Goal: Contribute content: Contribute content

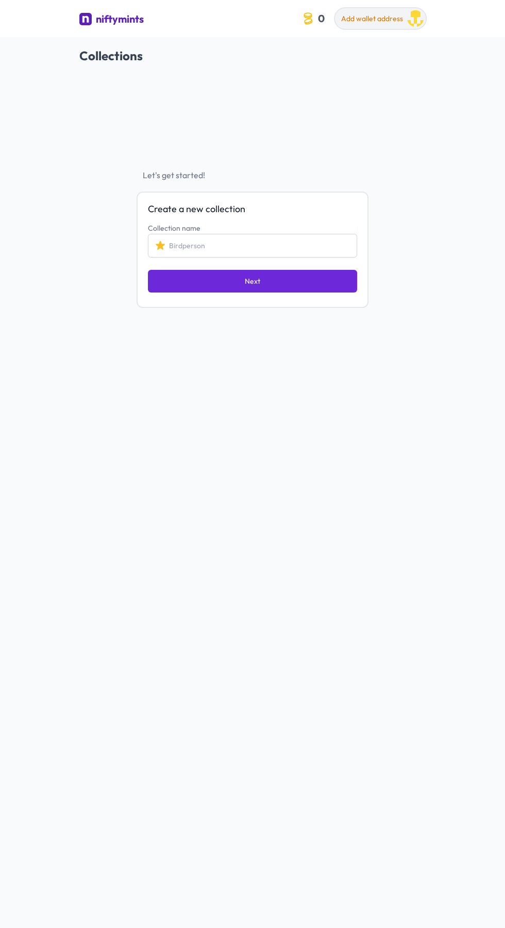
click at [358, 21] on span "Add wallet address" at bounding box center [372, 18] width 62 height 9
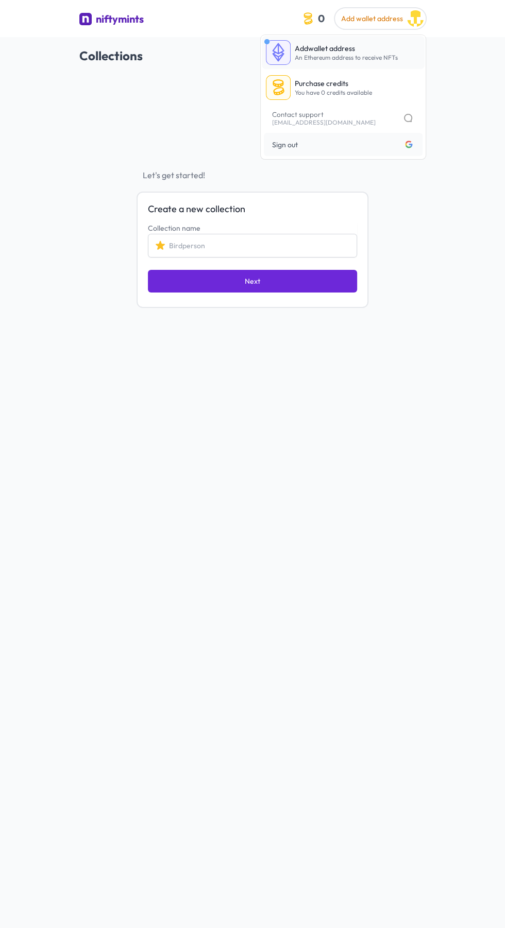
click at [351, 52] on p "Add wallet address" at bounding box center [346, 48] width 103 height 10
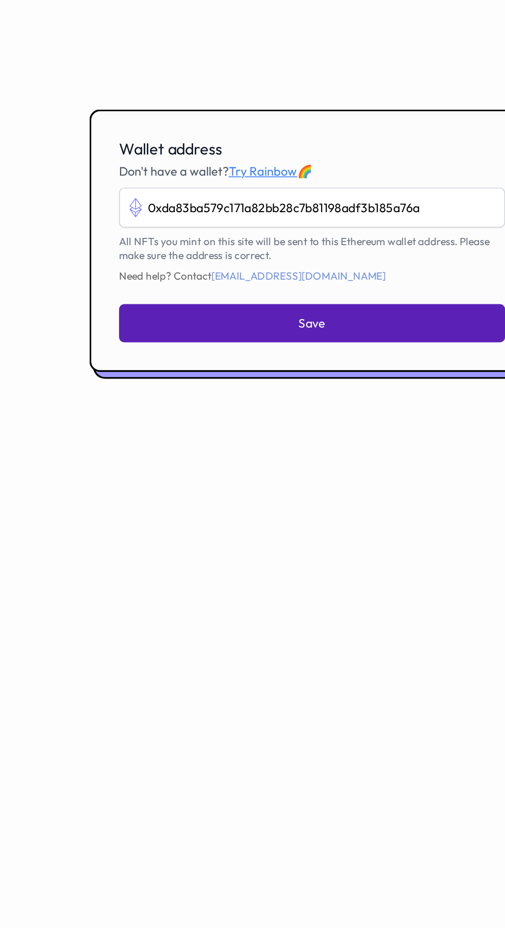
type input "0xda83ba579c171a82bb28c7b81198adf3b185a76a"
click at [262, 524] on button "Save" at bounding box center [252, 513] width 229 height 23
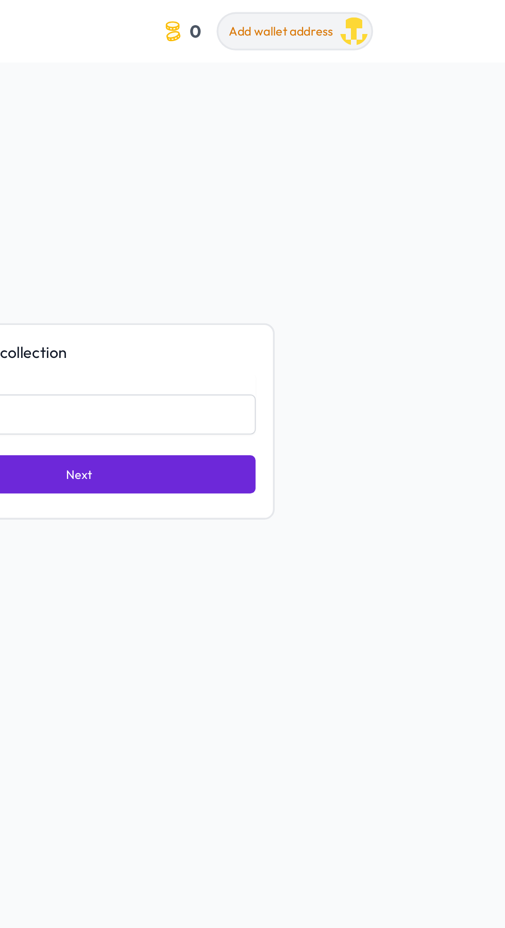
click at [400, 15] on span "Add wallet address" at bounding box center [372, 18] width 62 height 9
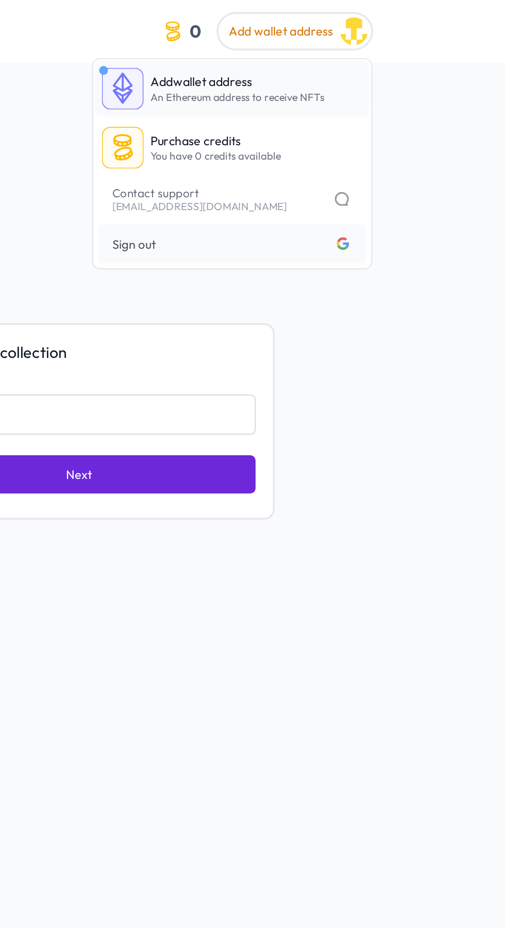
click at [370, 48] on p "Add wallet address" at bounding box center [346, 48] width 103 height 10
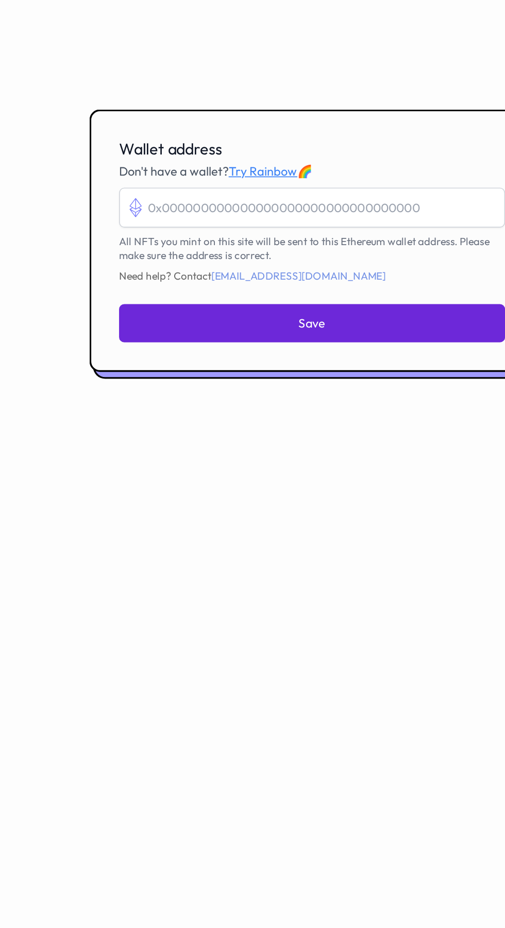
click at [252, 456] on input "Wallet address" at bounding box center [252, 445] width 229 height 24
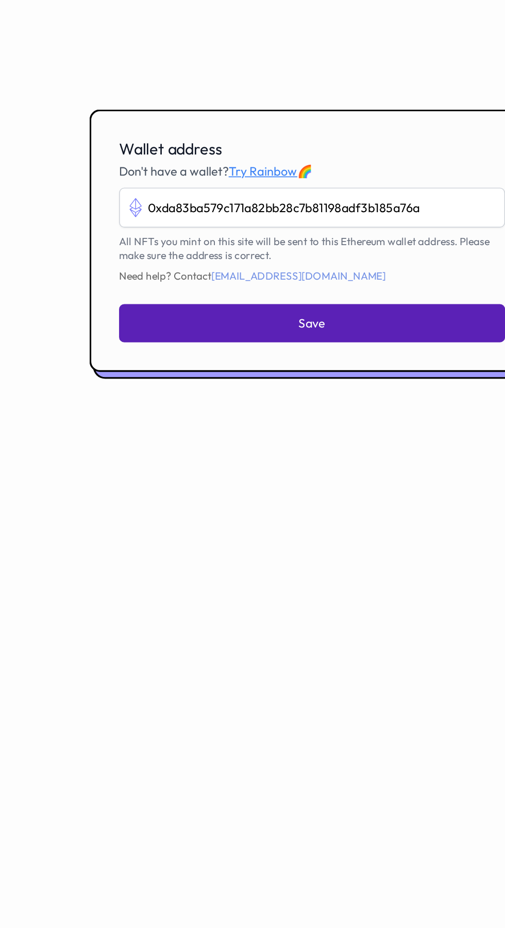
type input "0xda83ba579c171a82bb28c7b81198adf3b185a76a"
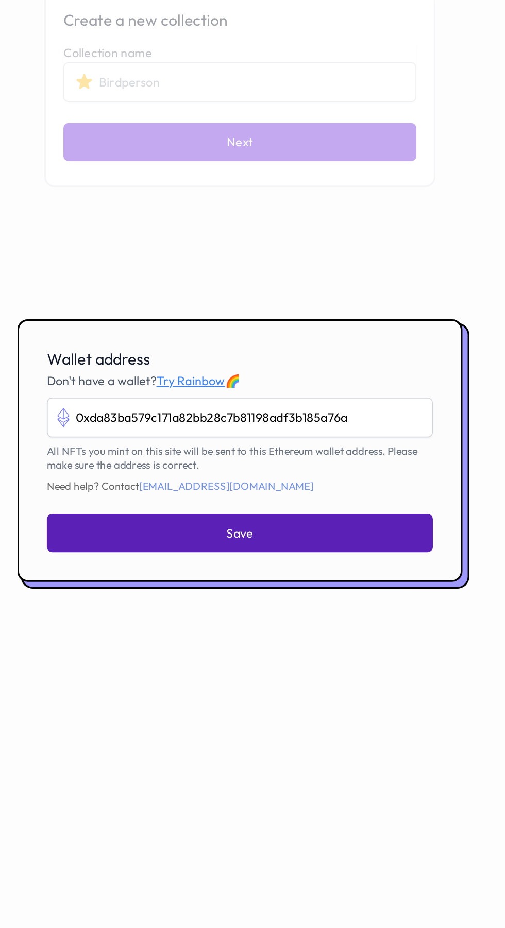
click at [257, 518] on span "Save" at bounding box center [253, 513] width 16 height 10
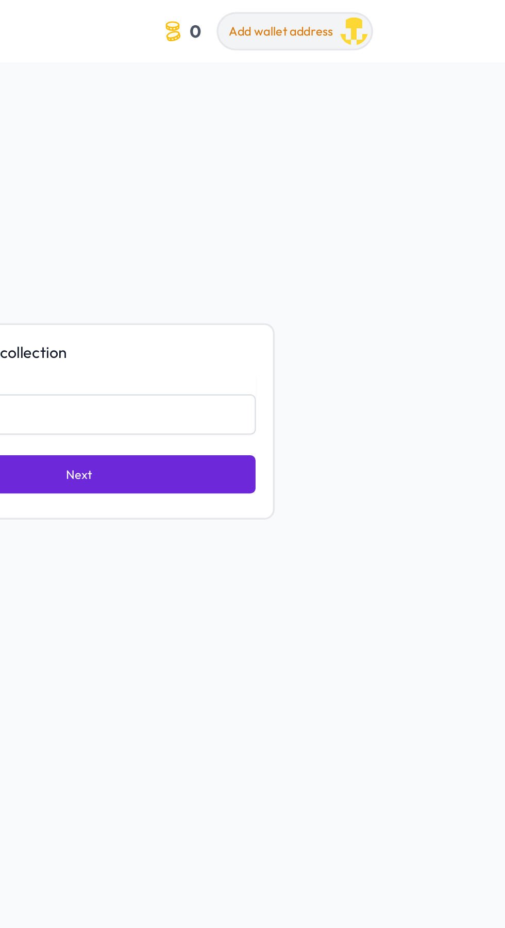
click at [365, 15] on span "Add wallet address" at bounding box center [372, 18] width 62 height 9
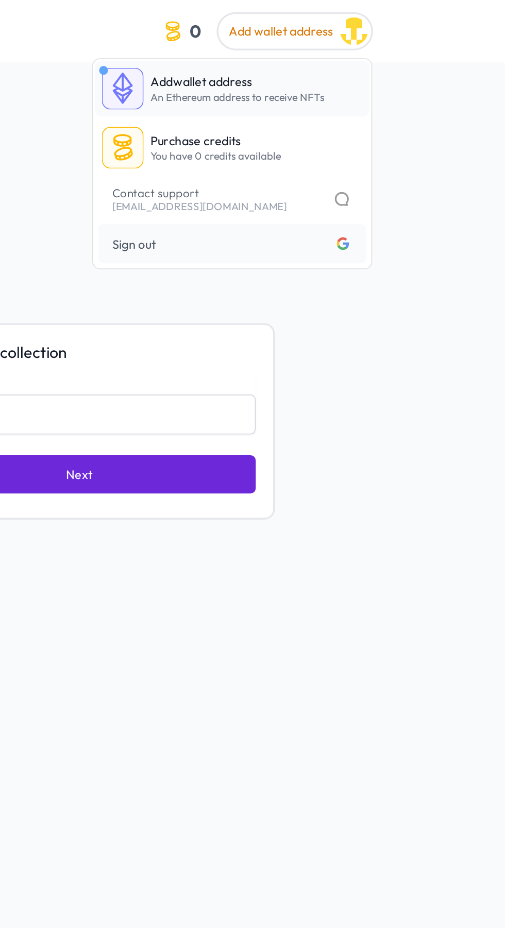
click at [291, 53] on link "Add wallet address An Ethereum address to receive NFTs" at bounding box center [343, 52] width 163 height 33
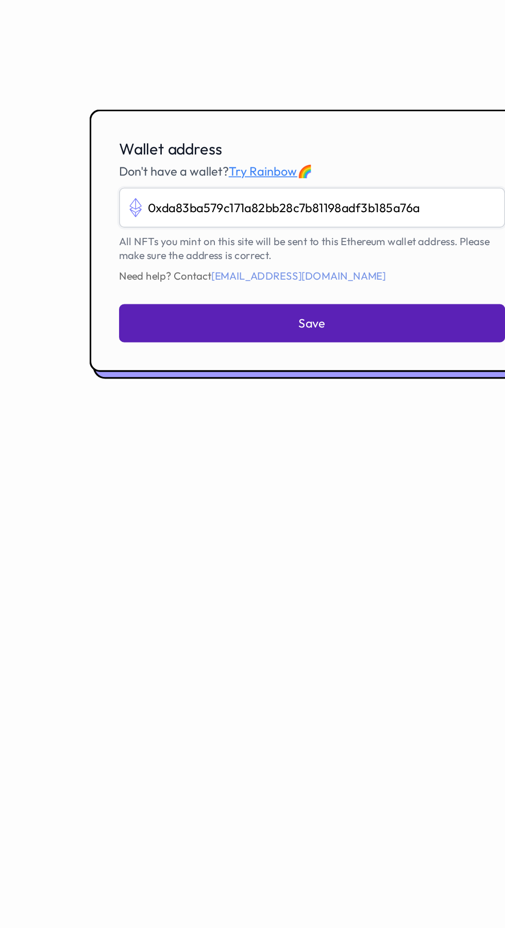
type input "0xda83ba579c171a82bb28c7b81198adf3b185a76a"
click at [292, 524] on button "Save" at bounding box center [252, 513] width 229 height 23
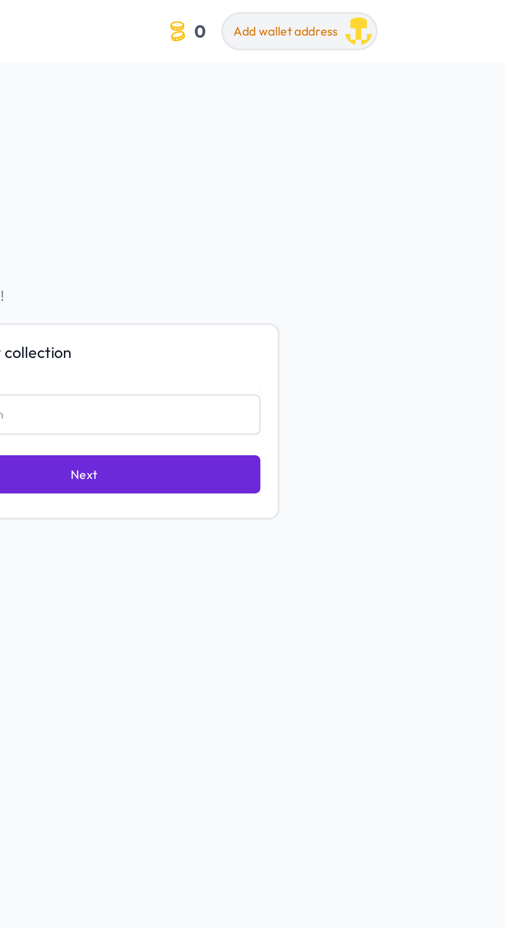
click at [367, 11] on button "Add wallet address" at bounding box center [380, 18] width 91 height 21
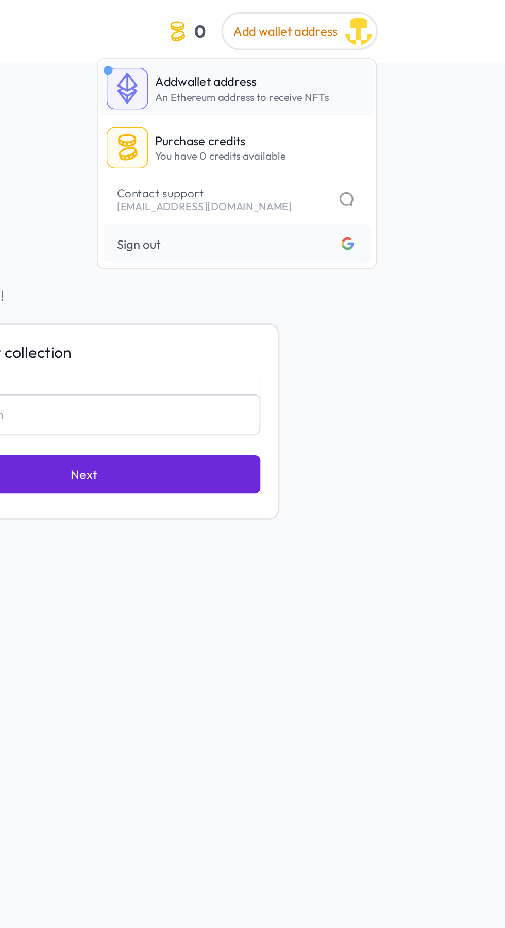
click at [282, 50] on img at bounding box center [278, 52] width 25 height 25
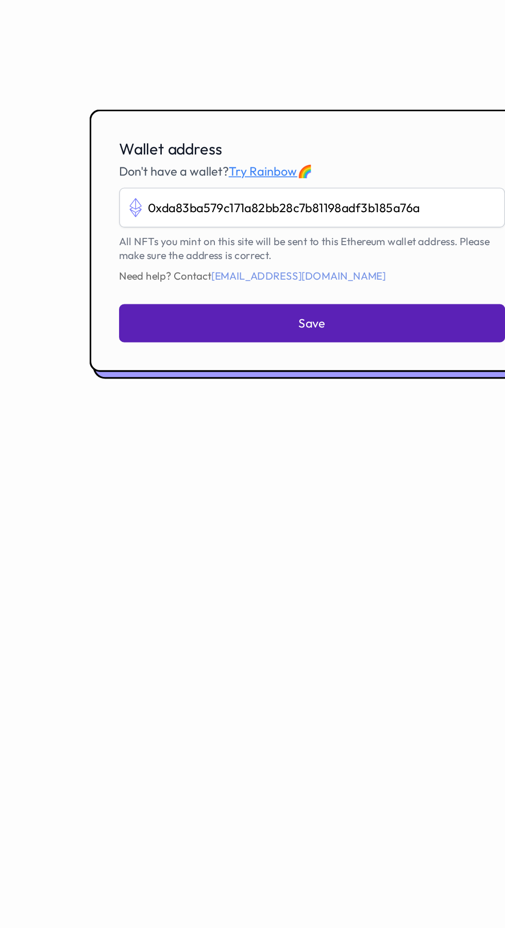
type input "0xda83ba579c171a82bb28c7b81198adf3b185a76a"
click at [227, 524] on button "Save" at bounding box center [252, 513] width 229 height 23
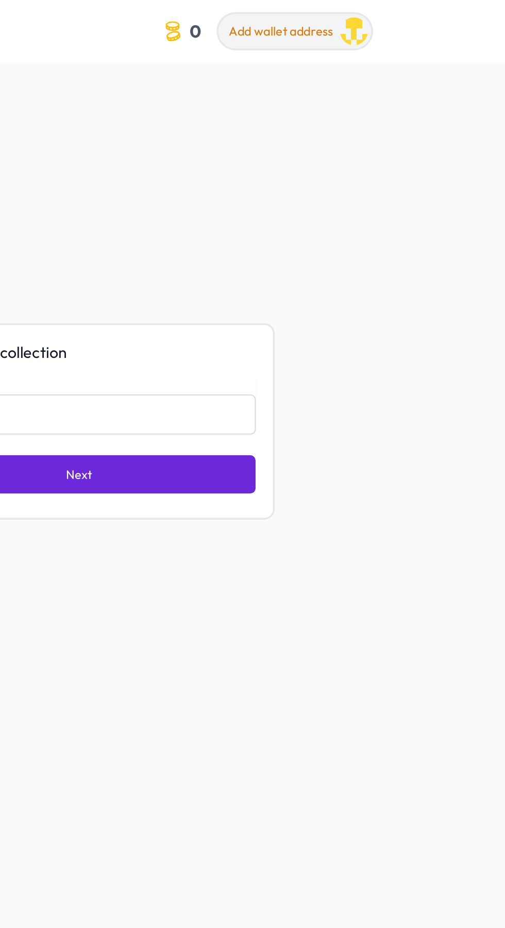
click at [362, 23] on span "Add wallet address" at bounding box center [372, 18] width 62 height 9
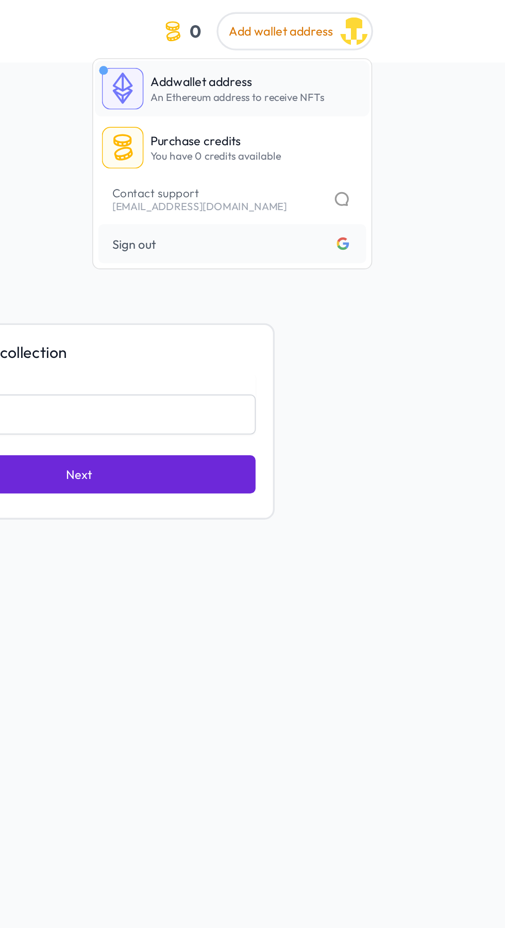
click at [287, 55] on img at bounding box center [278, 52] width 25 height 25
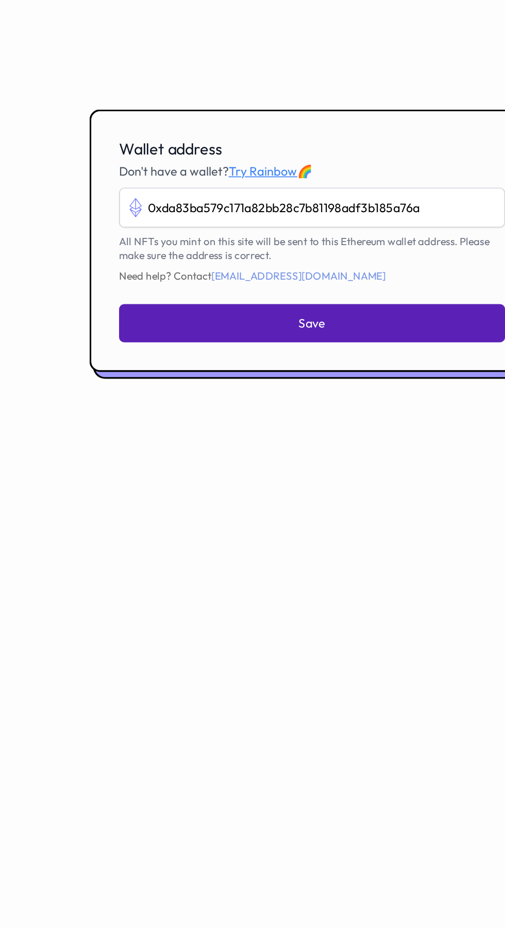
type input "0xda83ba579c171a82bb28c7b81198adf3b185a76a"
click at [190, 524] on button "Save" at bounding box center [252, 513] width 229 height 23
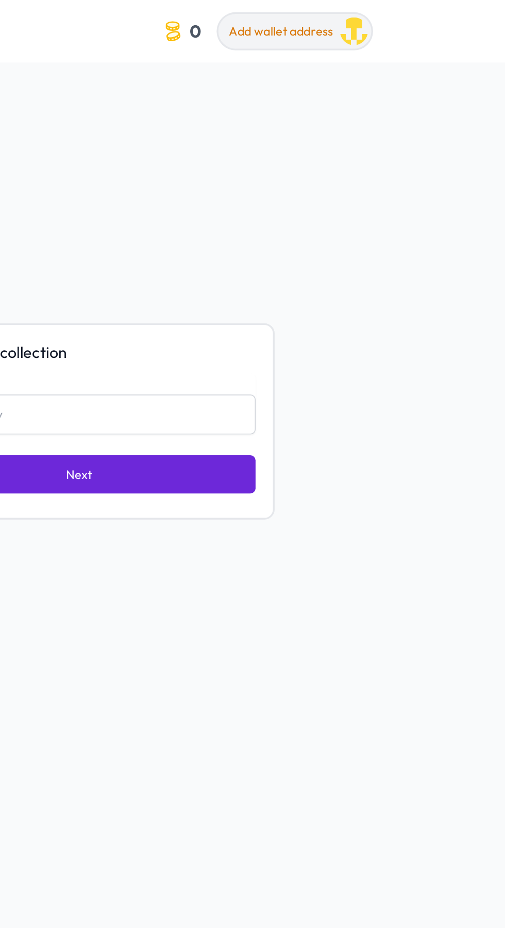
click at [357, 19] on span "Add wallet address" at bounding box center [372, 18] width 62 height 9
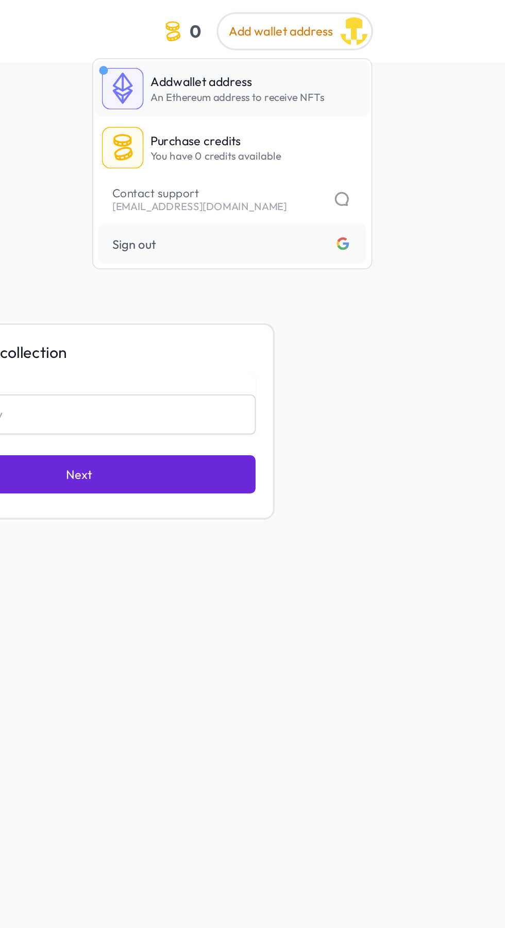
click at [277, 53] on img at bounding box center [278, 52] width 25 height 25
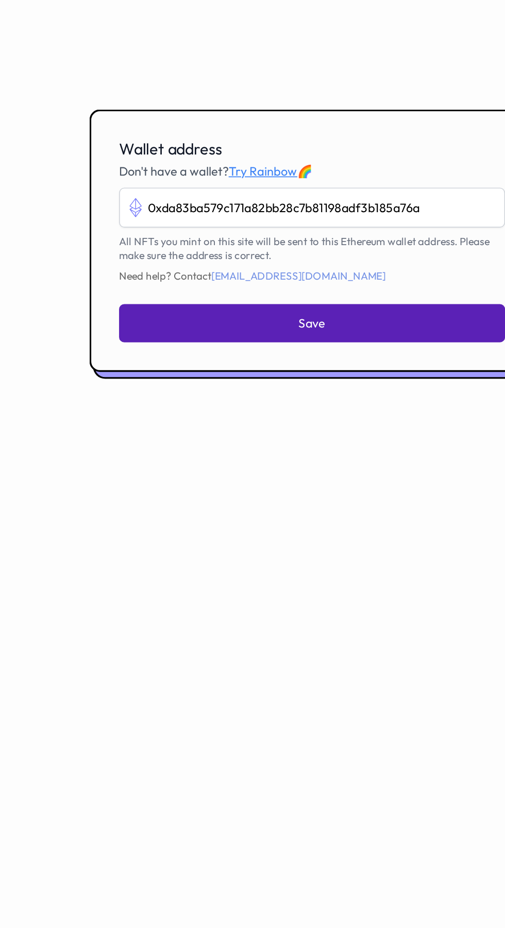
type input "0xda83ba579c171a82bb28c7b81198adf3b185a76a"
click at [184, 524] on button "Save" at bounding box center [252, 513] width 229 height 23
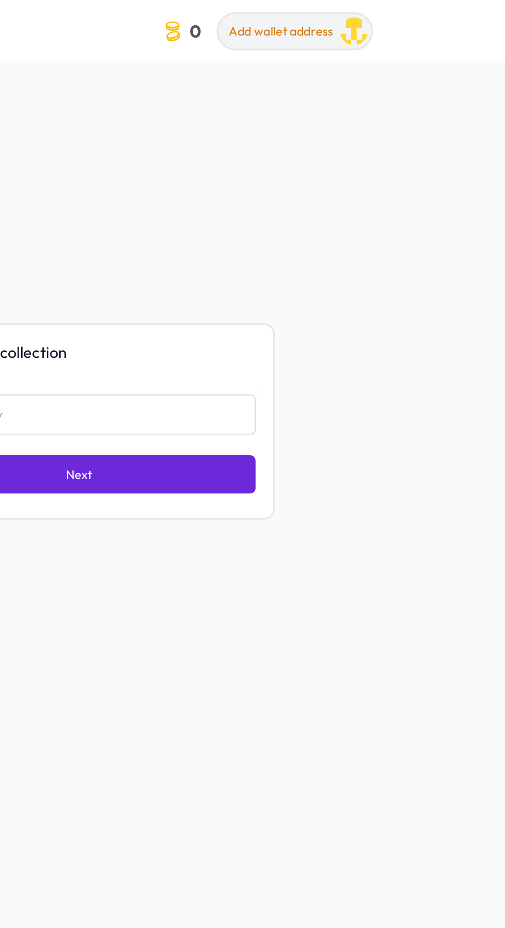
click at [415, 10] on img "button" at bounding box center [415, 18] width 16 height 16
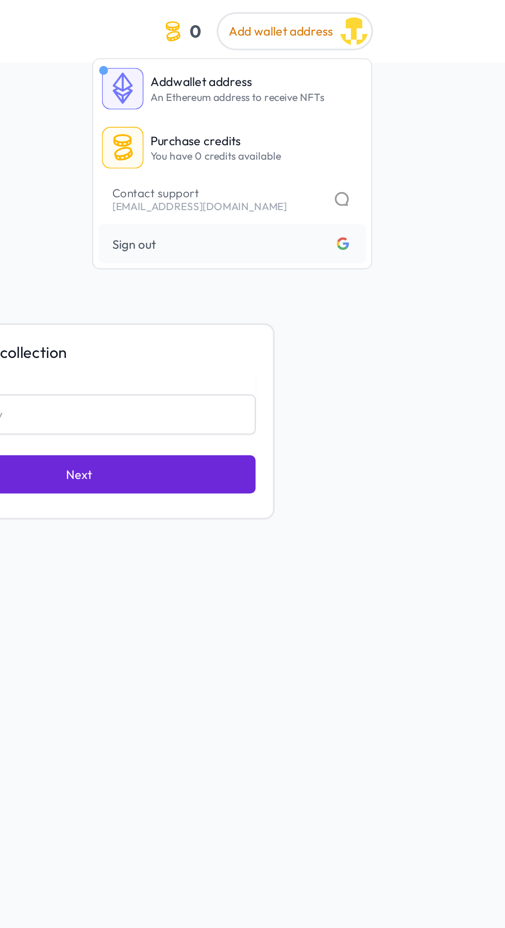
click at [389, 403] on div "Collections Let's get started! Create a new collection Collection name Next" at bounding box center [252, 501] width 505 height 928
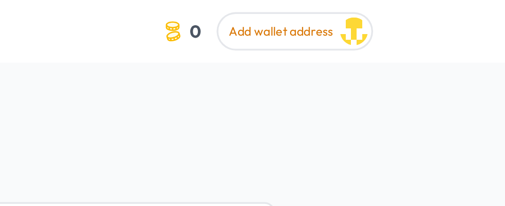
click at [393, 16] on span "Add wallet address" at bounding box center [372, 18] width 62 height 9
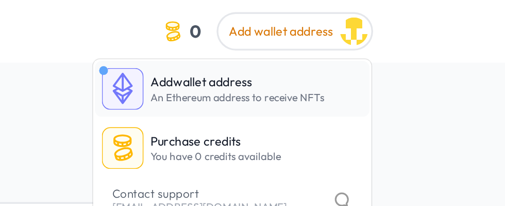
click at [295, 54] on span "An Ethereum address to receive NFTs" at bounding box center [346, 58] width 103 height 8
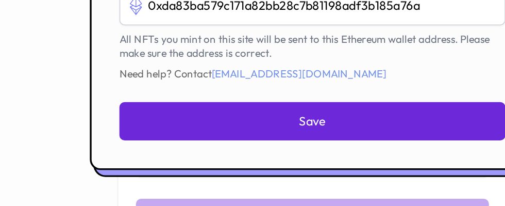
type input "0xda83ba579c171a82bb28c7b81198adf3b185a76a"
click at [98, 100] on div at bounding box center [252, 103] width 505 height 206
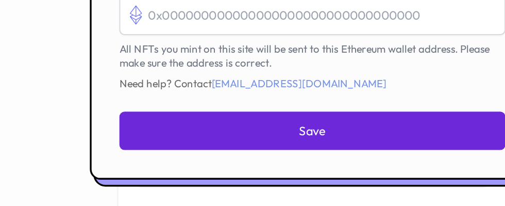
click at [98, 94] on div at bounding box center [252, 103] width 505 height 206
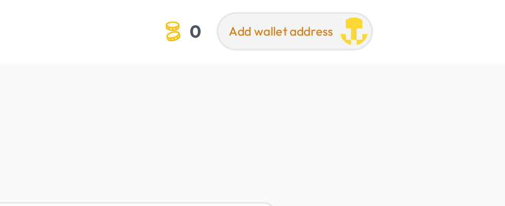
click at [401, 18] on span "Add wallet address" at bounding box center [372, 18] width 62 height 9
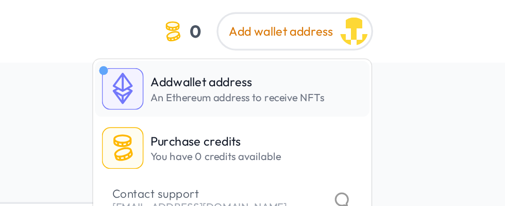
click at [290, 50] on img at bounding box center [278, 52] width 25 height 25
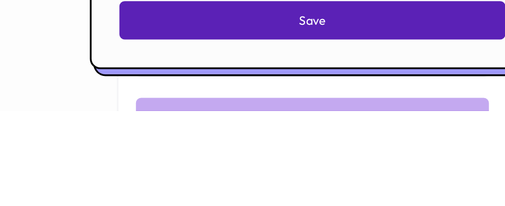
type input "0xda83ba579c171a82bb28c7b81198adf3b185a76a"
click at [309, 163] on button "Save" at bounding box center [252, 152] width 229 height 23
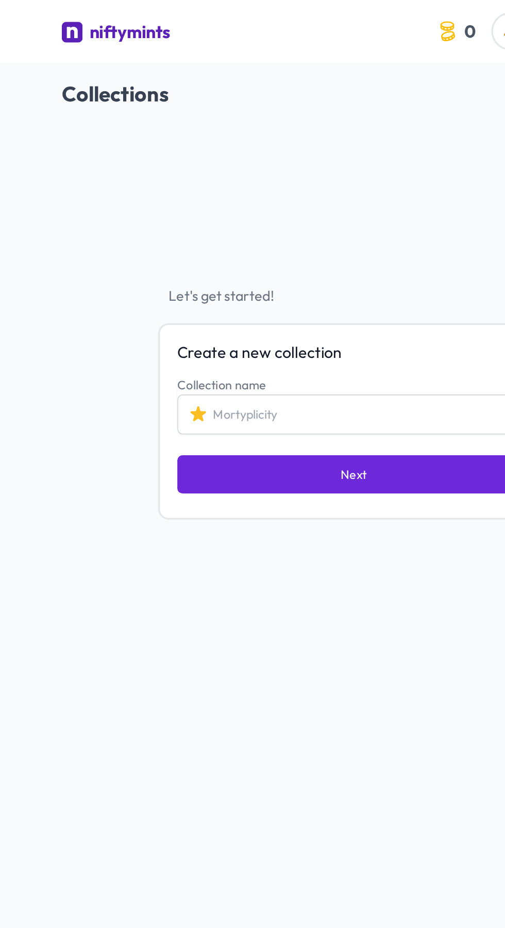
click at [100, 23] on div "niftymints" at bounding box center [120, 19] width 48 height 14
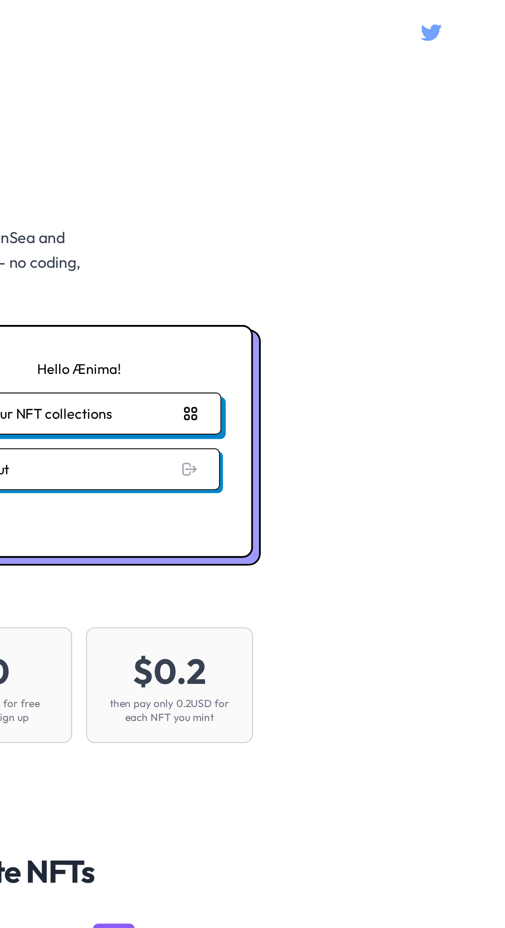
click at [240, 245] on button "See your NFT collections" at bounding box center [252, 245] width 168 height 25
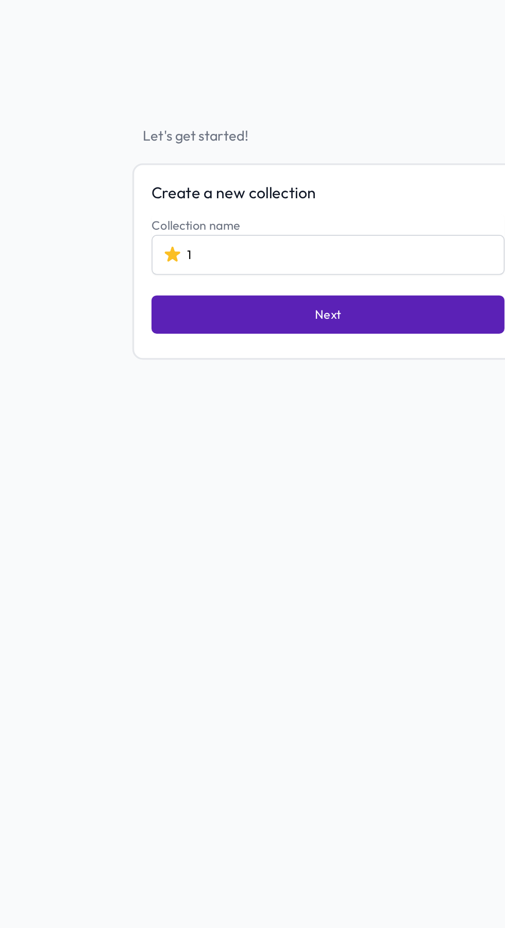
type input "1"
click at [287, 290] on button "Next" at bounding box center [252, 281] width 209 height 23
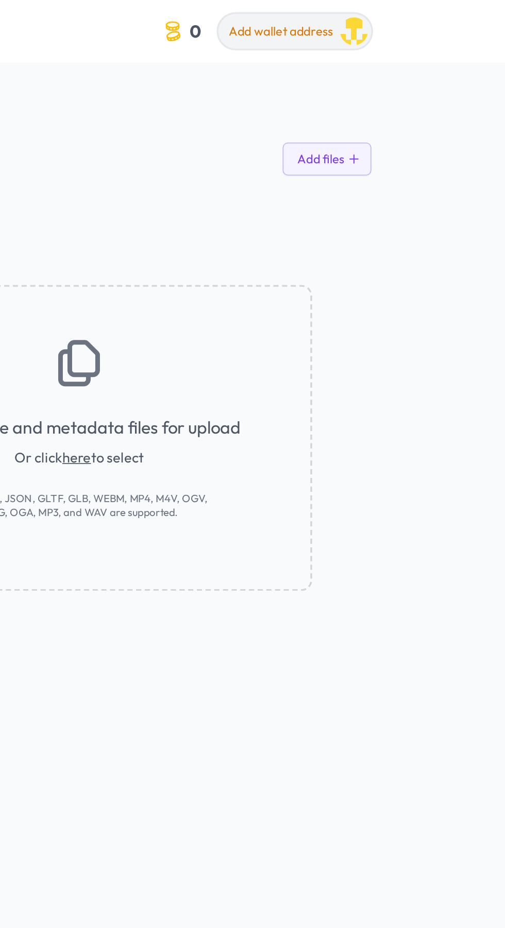
click at [367, 22] on span "Add wallet address" at bounding box center [372, 18] width 62 height 9
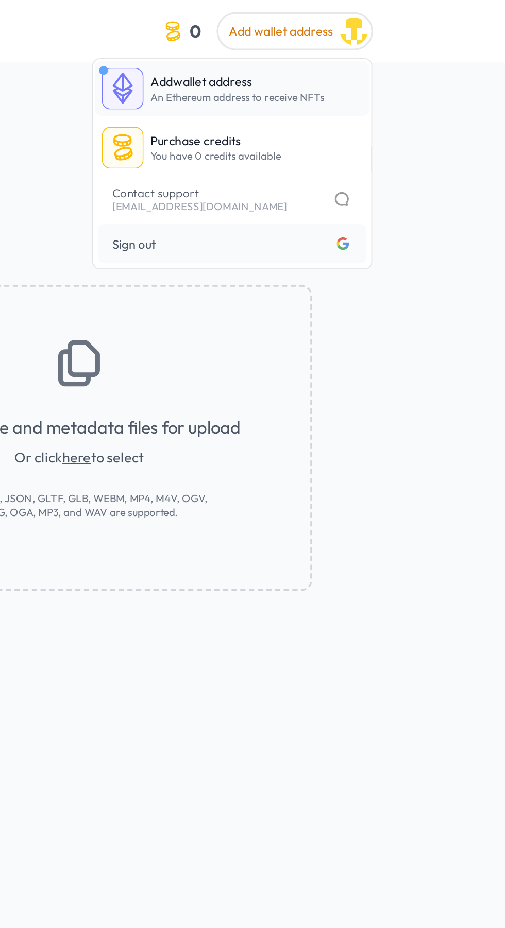
click at [294, 51] on link "Add wallet address An Ethereum address to receive NFTs" at bounding box center [343, 52] width 163 height 33
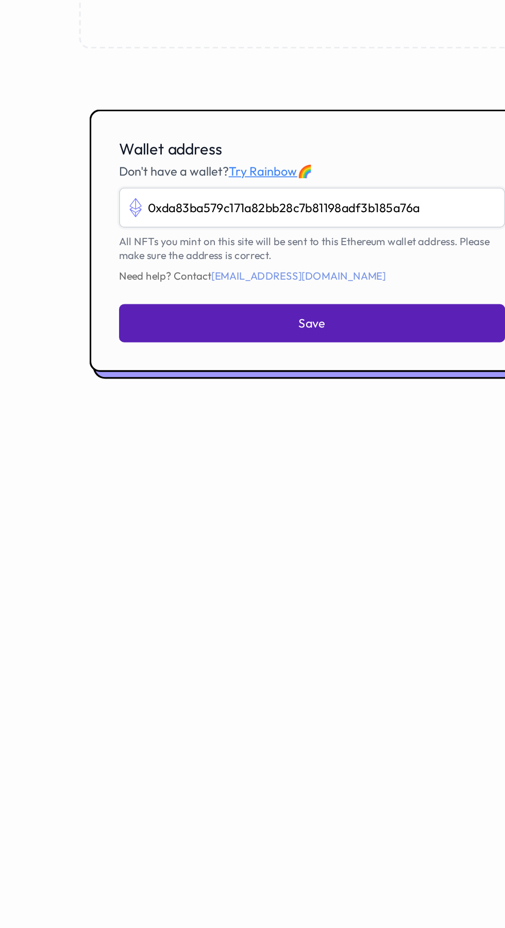
type input "0xda83ba579c171a82bb28c7b81198adf3b185a76a"
click at [286, 524] on button "Save" at bounding box center [252, 513] width 229 height 23
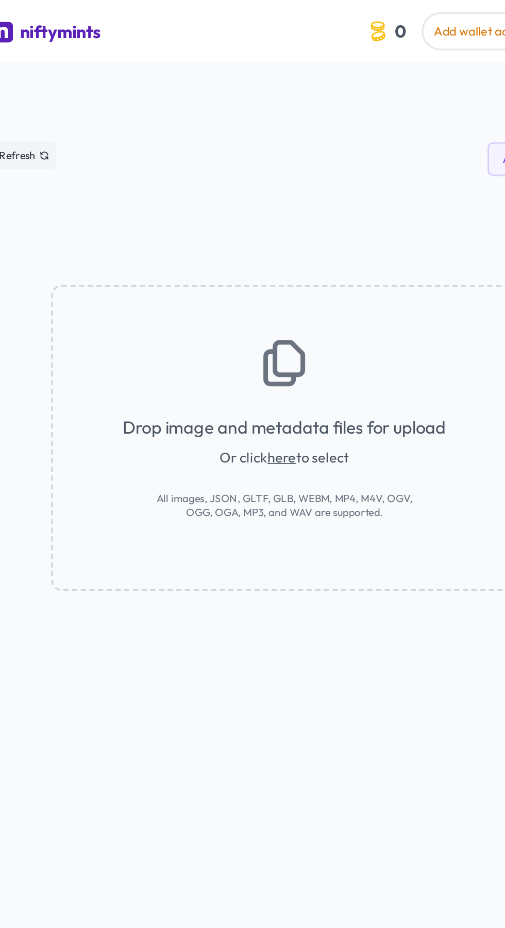
click at [256, 276] on link "here" at bounding box center [251, 271] width 17 height 10
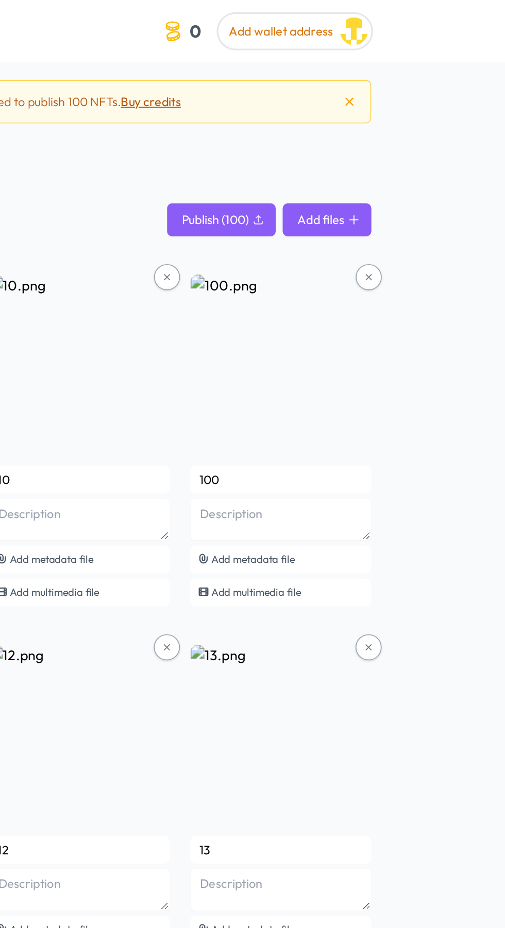
click at [395, 127] on button "Add files" at bounding box center [399, 131] width 53 height 20
type textarea "Howdy, partner! This here's a true connoisseur of fine headwear, proving that a…"
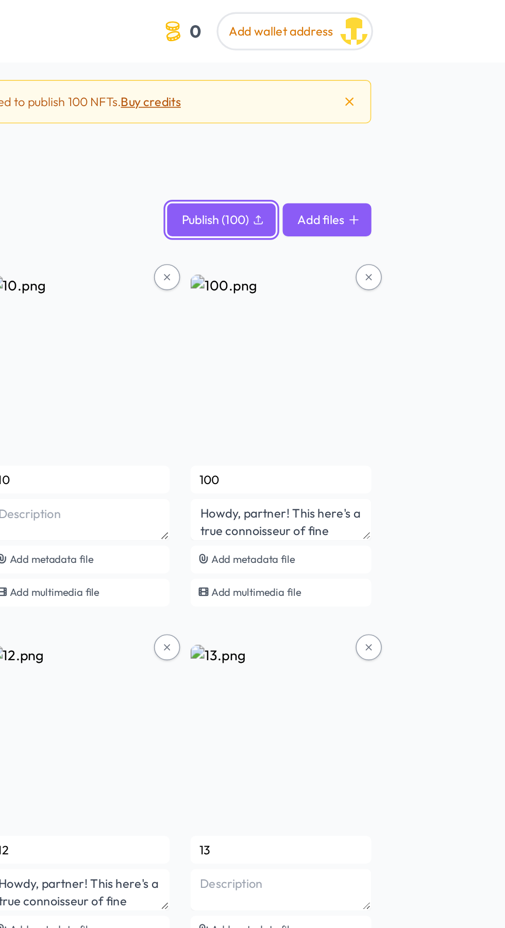
type textarea "Howdy, partner! This here's a true connoisseur of fine headwear, proving that a…"
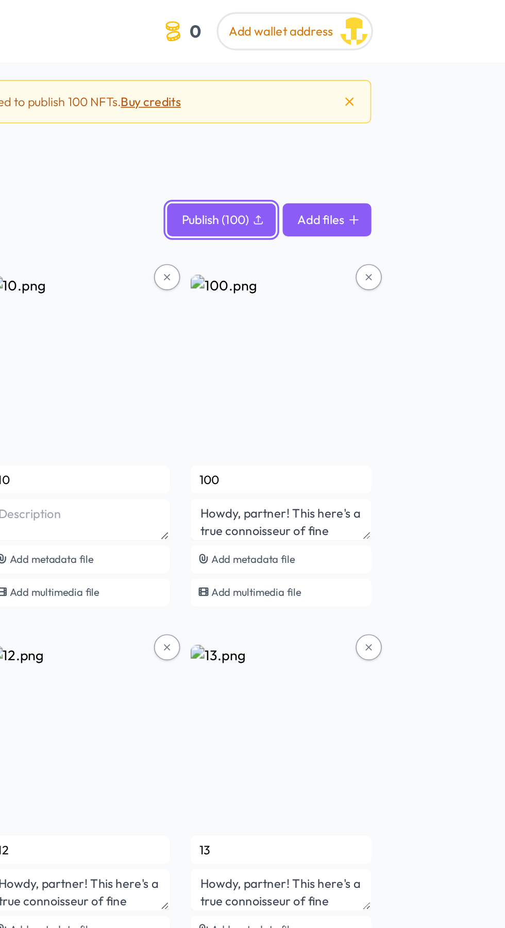
type textarea "Howdy, partner! This here's a true connoisseur of fine headwear, proving that a…"
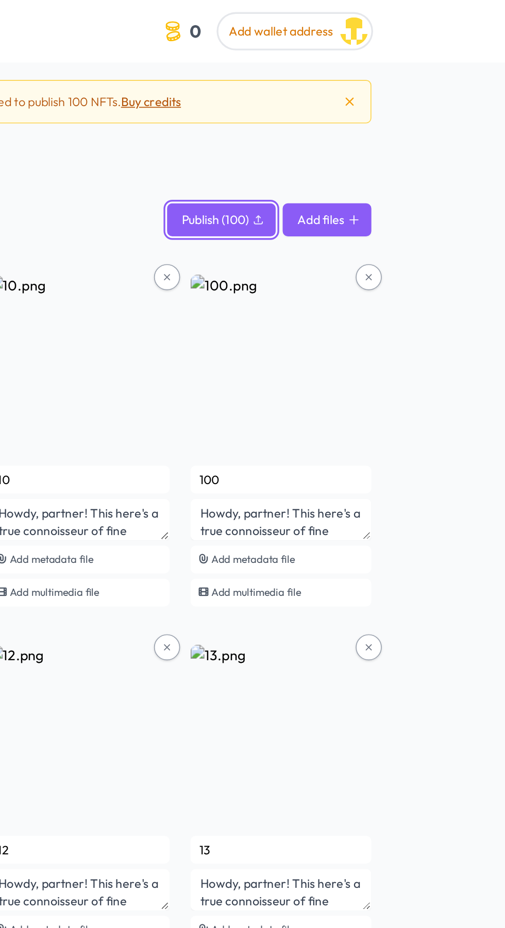
type textarea "Howdy, partner! This here's a true connoisseur of fine headwear, proving that a…"
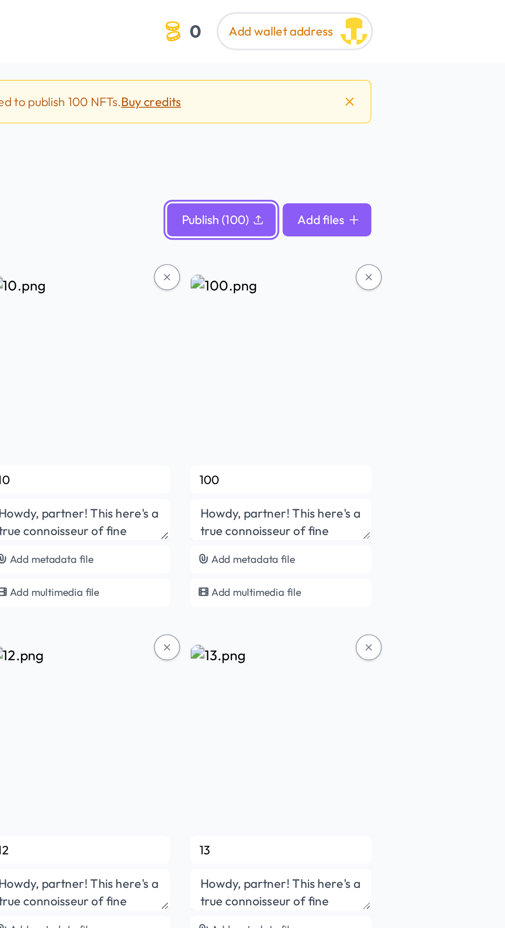
type textarea "Howdy, partner! This here's a true connoisseur of fine headwear, proving that a…"
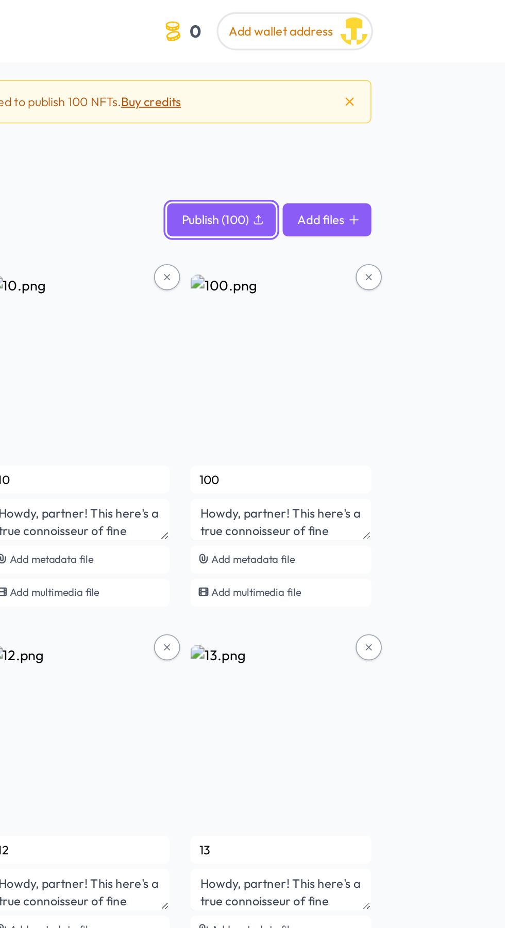
type textarea "Howdy, partner! This here's a true connoisseur of fine headwear, proving that a…"
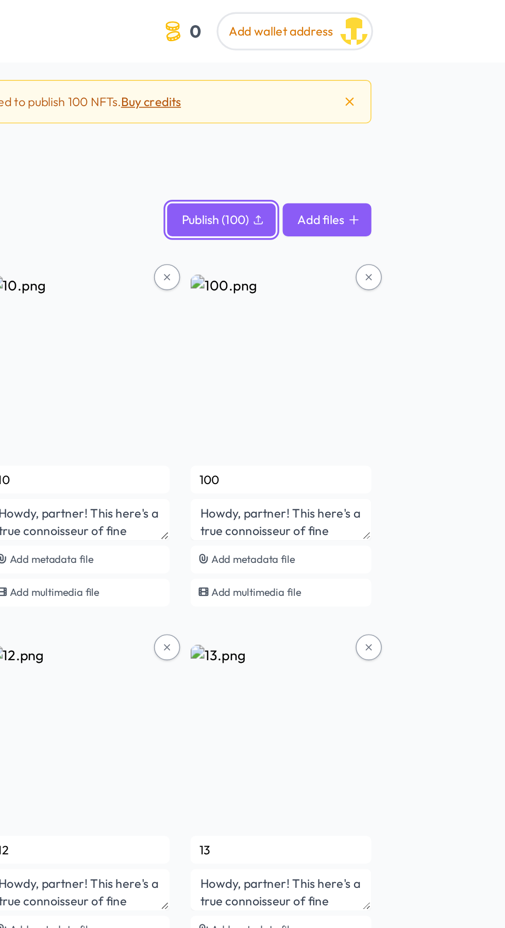
type textarea "Howdy, partner! This here's a true connoisseur of fine headwear, proving that a…"
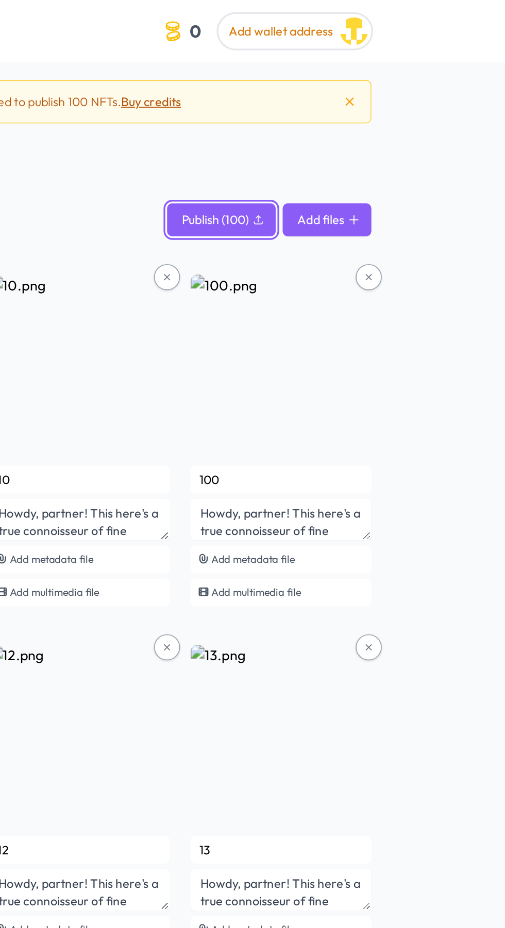
type textarea "Howdy, partner! This here's a true connoisseur of fine headwear, proving that a…"
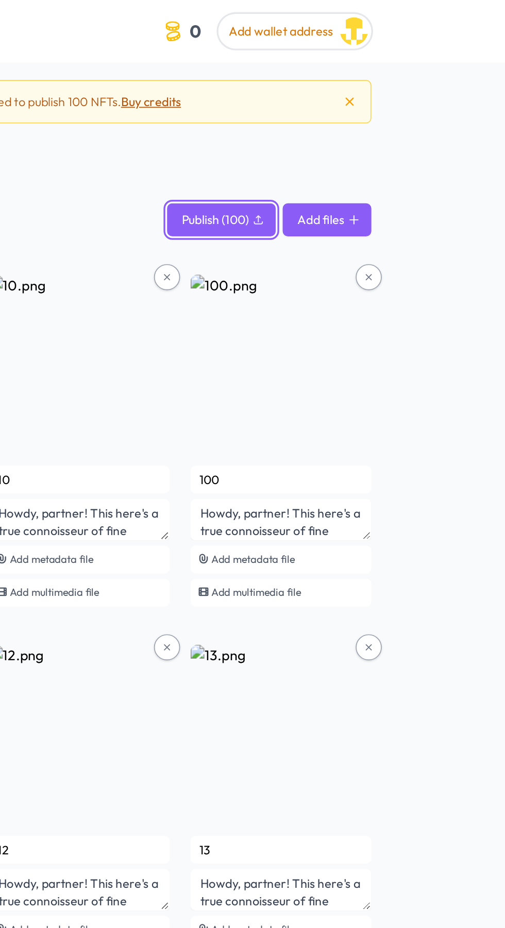
type textarea "Howdy, partner! This here's a true connoisseur of fine headwear, proving that a…"
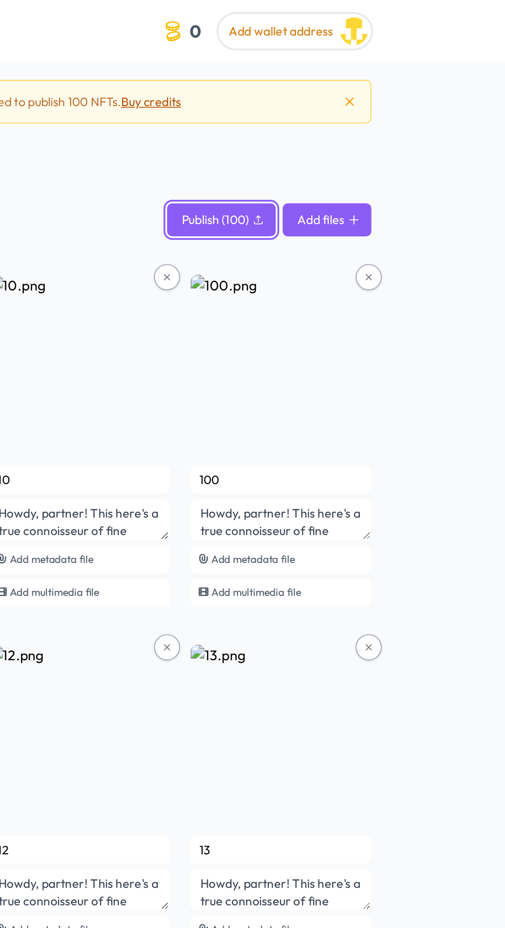
type textarea "Howdy, partner! This here's a true connoisseur of fine headwear, proving that a…"
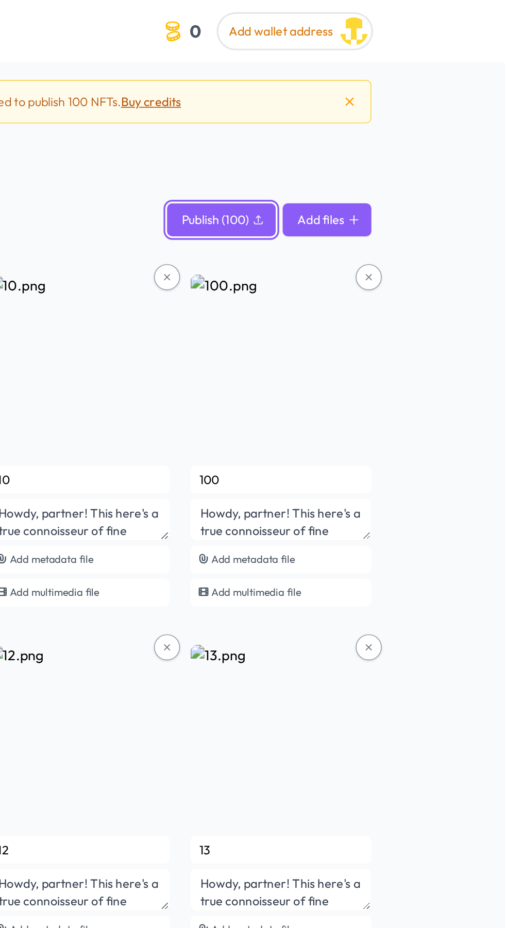
type textarea "Howdy, partner! This here's a true connoisseur of fine headwear, proving that a…"
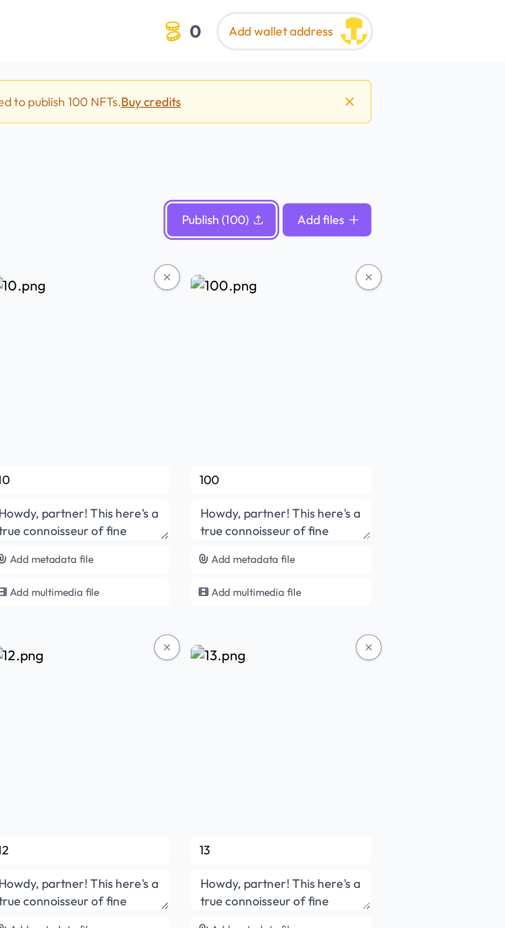
type textarea "Howdy, partner! This here's a true connoisseur of fine headwear, proving that a…"
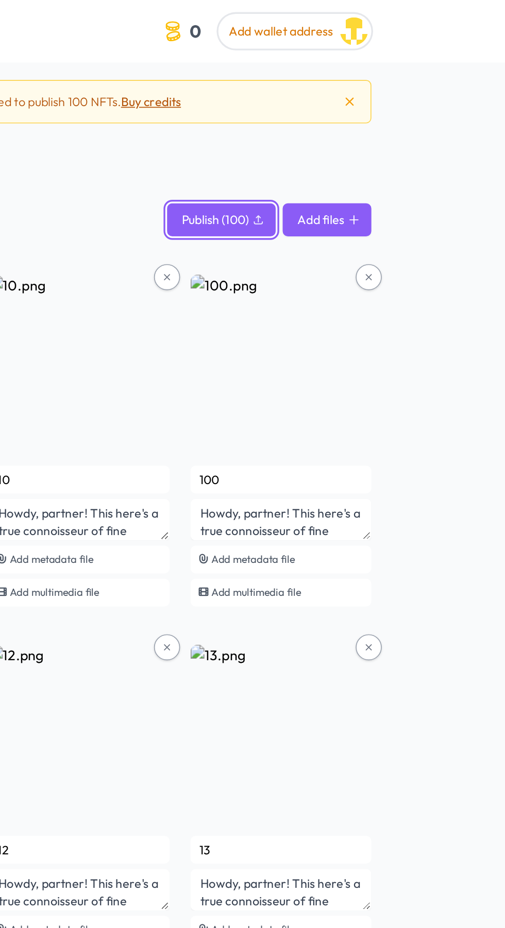
type textarea "Howdy, partner! This here's a true connoisseur of fine headwear, proving that a…"
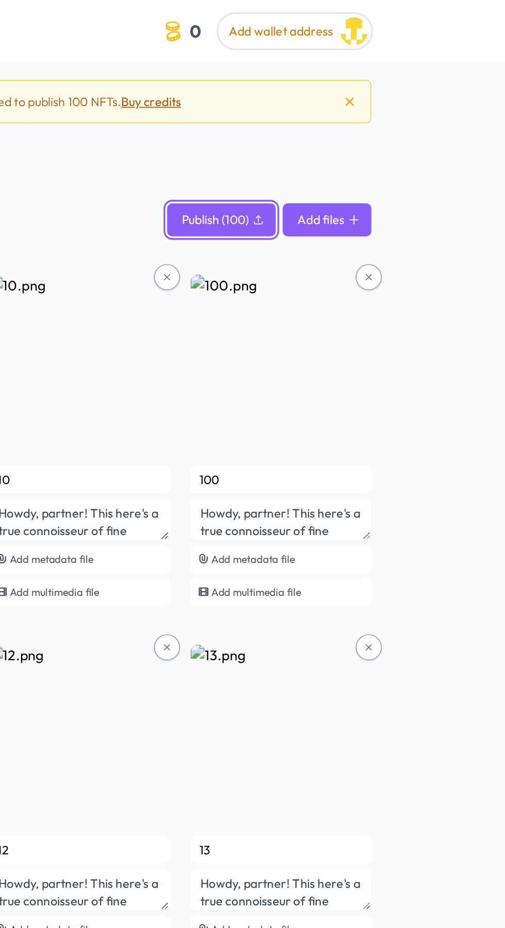
type textarea "Howdy, partner! This here's a true connoisseur of fine headwear, proving that a…"
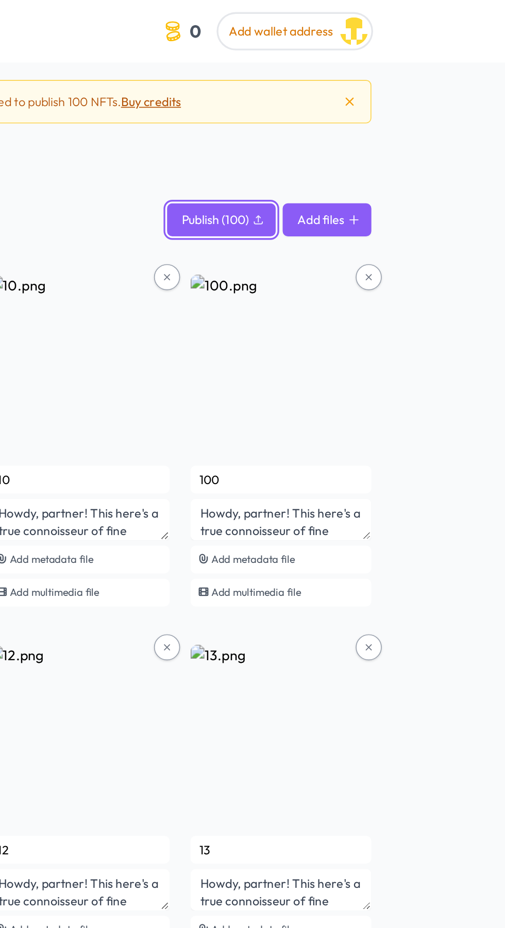
type textarea "Howdy, partner! This here's a true connoisseur of fine headwear, proving that a…"
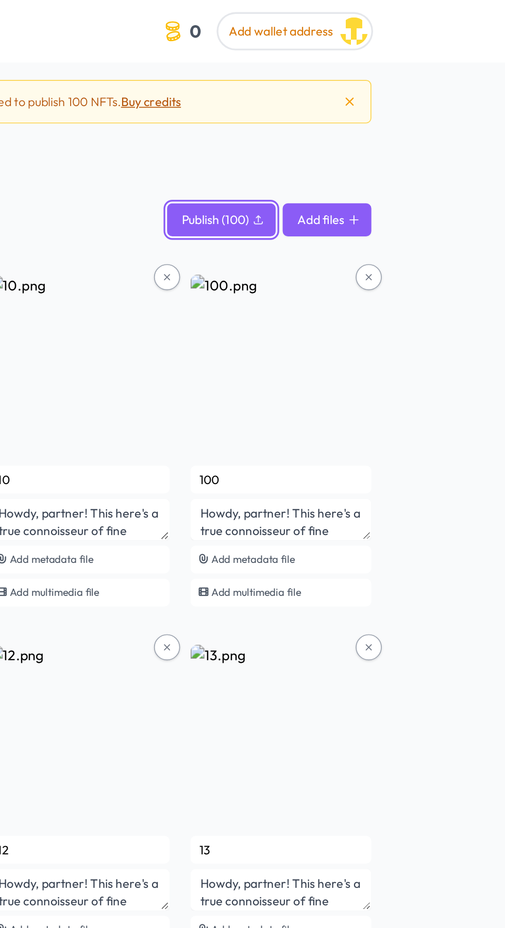
type textarea "Howdy, partner! This here's a true connoisseur of fine headwear, proving that a…"
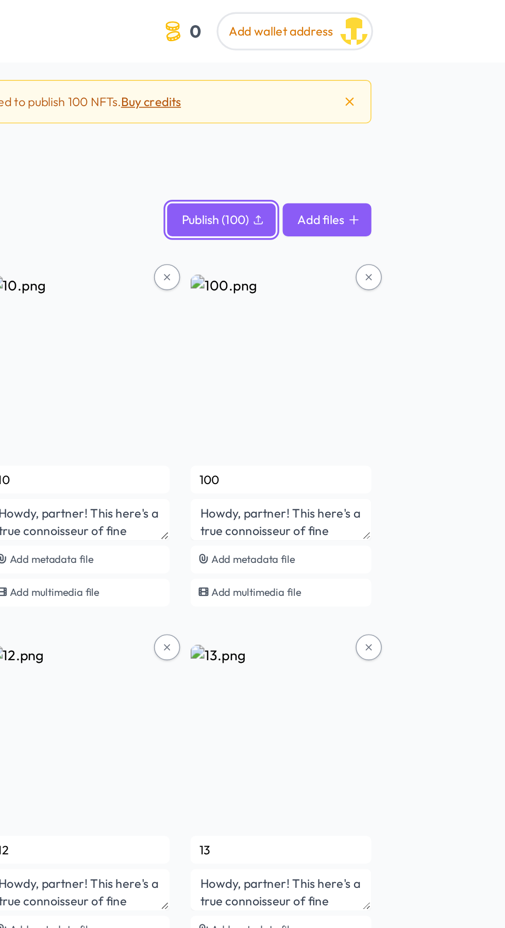
type textarea "Howdy, partner! This here's a true connoisseur of fine headwear, proving that a…"
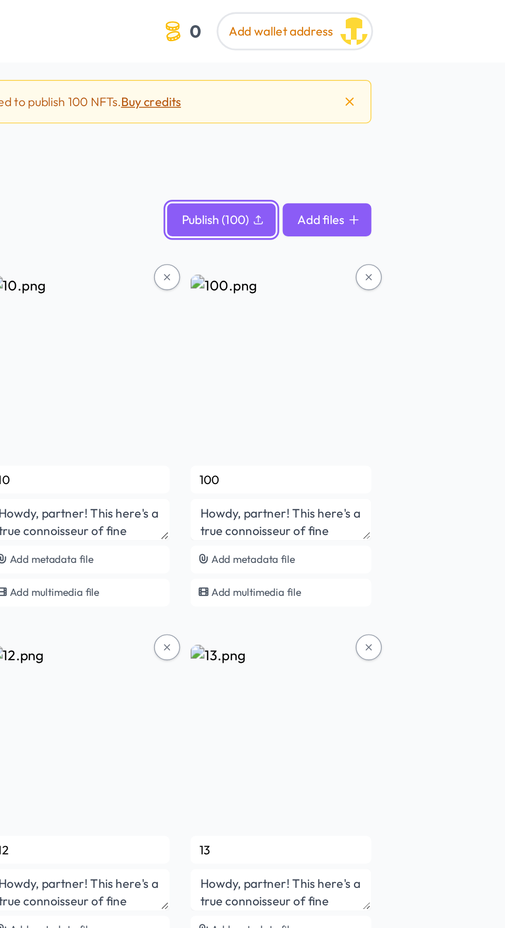
type textarea "Howdy, partner! This here's a true connoisseur of fine headwear, proving that a…"
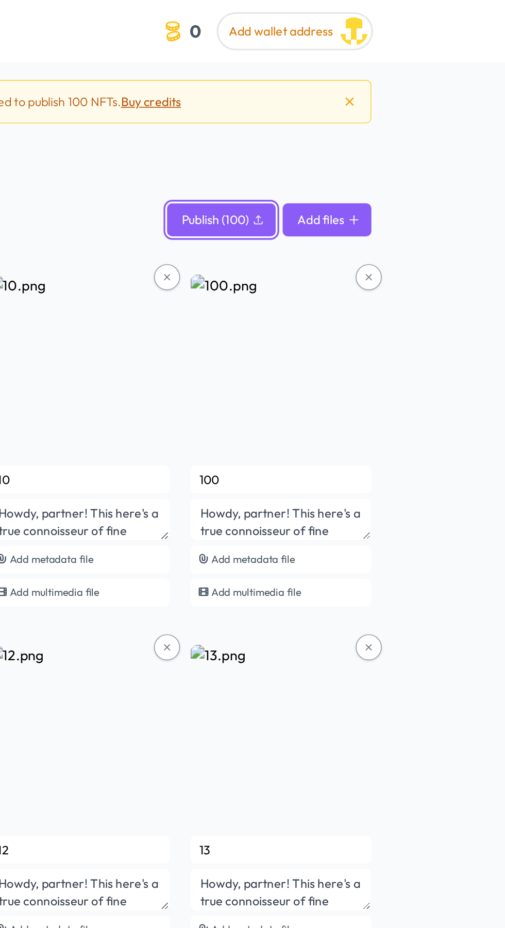
type textarea "Howdy, partner! This here's a true connoisseur of fine headwear, proving that a…"
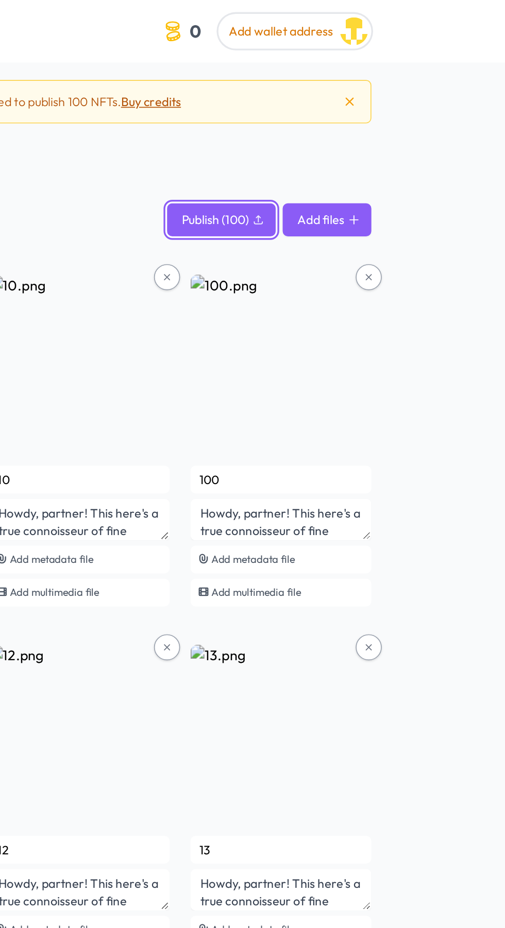
type textarea "Howdy, partner! This here's a true connoisseur of fine headwear, proving that a…"
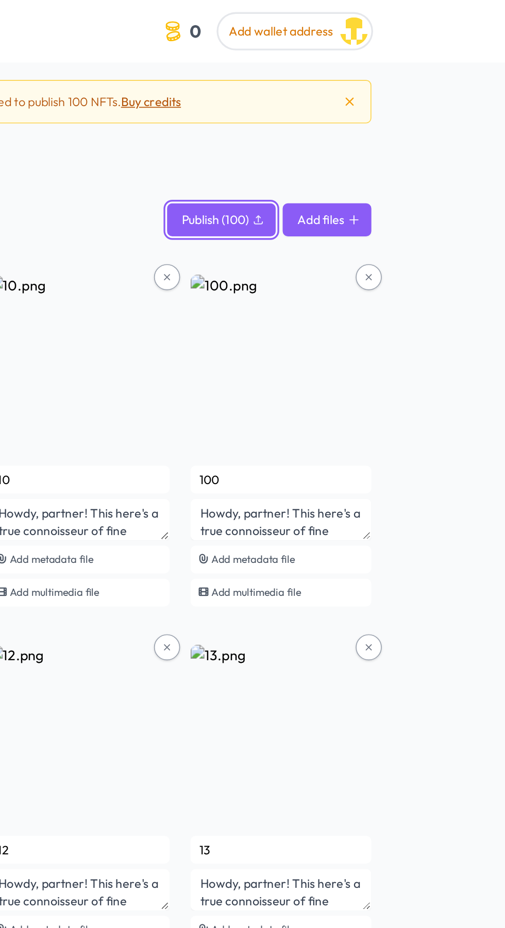
type textarea "Howdy, partner! This here's a true connoisseur of fine headwear, proving that a…"
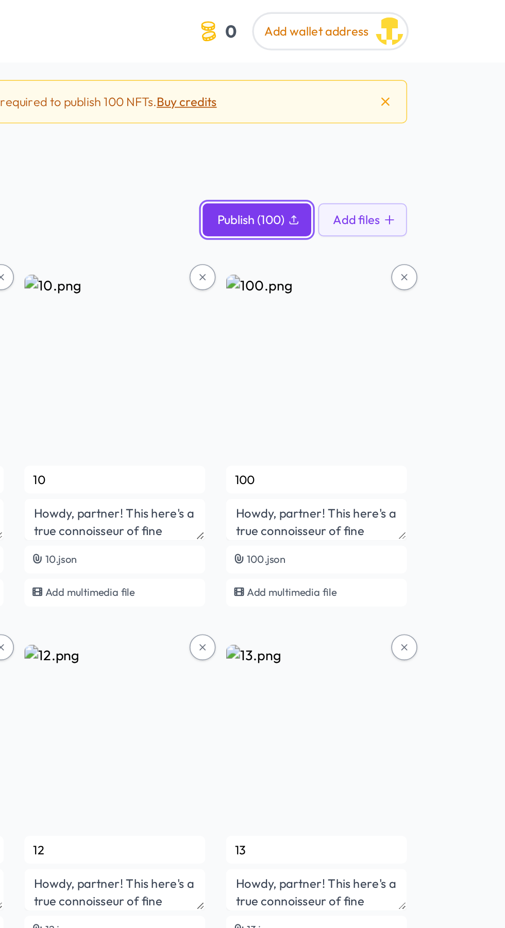
click at [331, 129] on span "Publish (100)" at bounding box center [333, 130] width 40 height 10
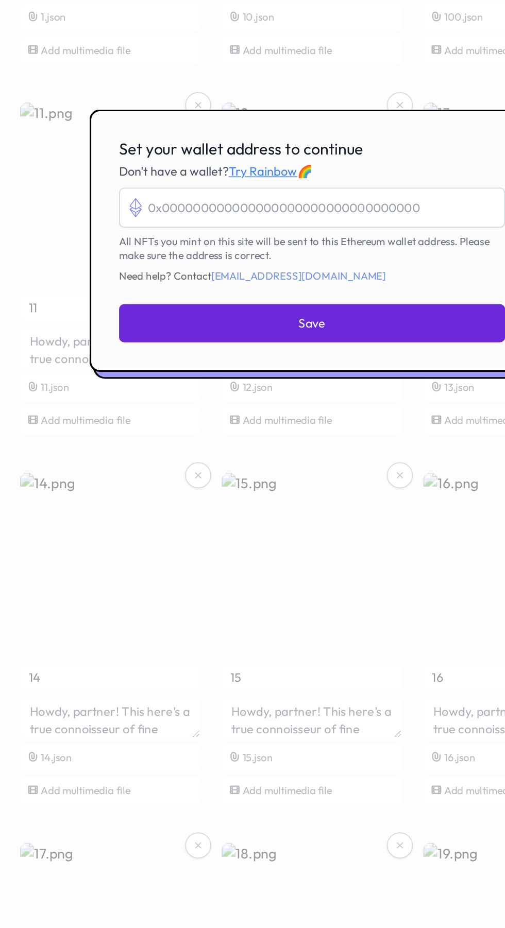
click at [190, 456] on input "Set your wallet address to continue" at bounding box center [252, 445] width 229 height 24
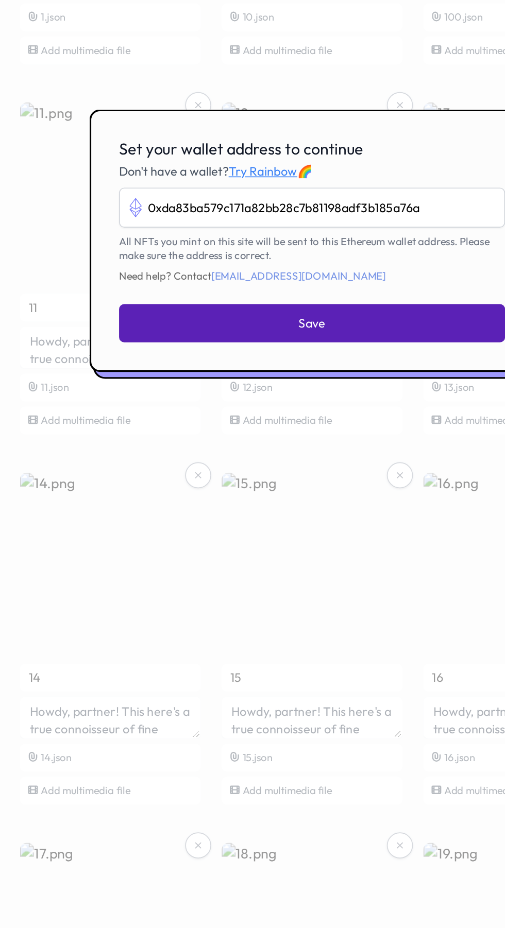
type input "0xda83ba579c171a82bb28c7b81198adf3b185a76a"
click at [287, 524] on button "Save" at bounding box center [252, 513] width 229 height 23
type input "0xda83ba579c171a82bb28c7b81198adf3b185a76a"
click at [301, 524] on button "Save" at bounding box center [252, 513] width 229 height 23
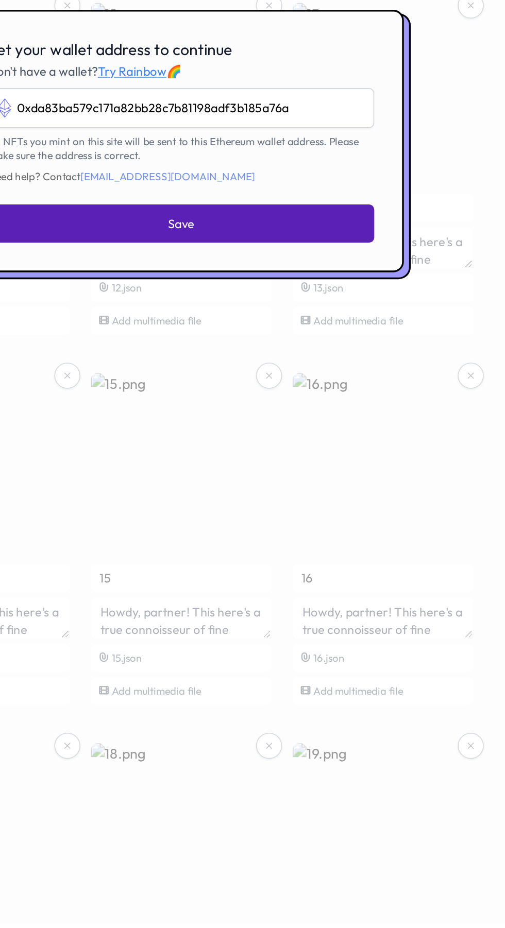
type input "0xda83ba579c171a82bb28c7b81198adf3b185a76a"
click at [337, 524] on button "Save" at bounding box center [252, 513] width 229 height 23
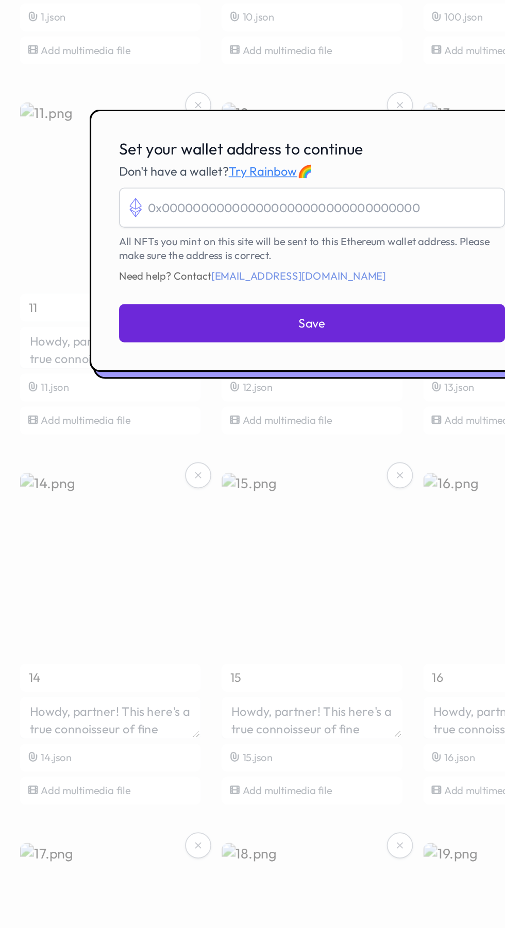
click at [101, 373] on div at bounding box center [252, 464] width 505 height 928
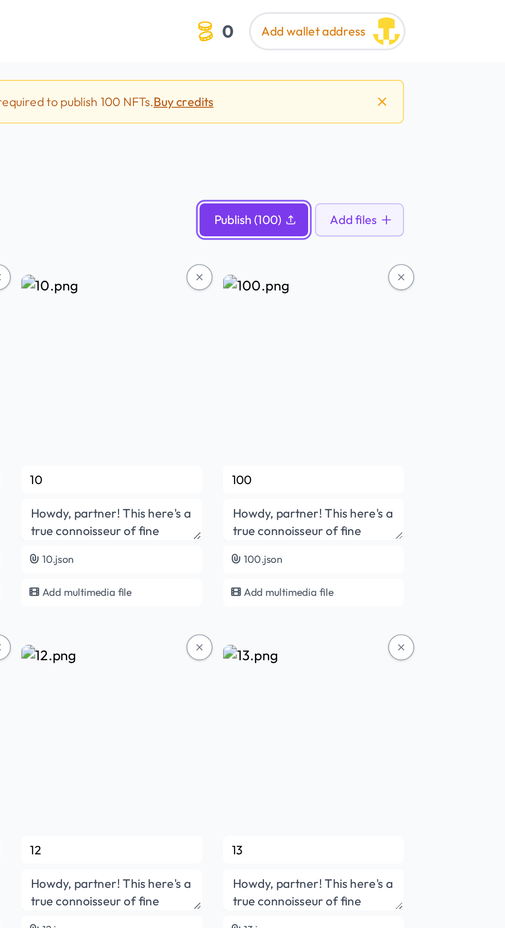
click at [328, 129] on span "Publish (100)" at bounding box center [333, 130] width 40 height 10
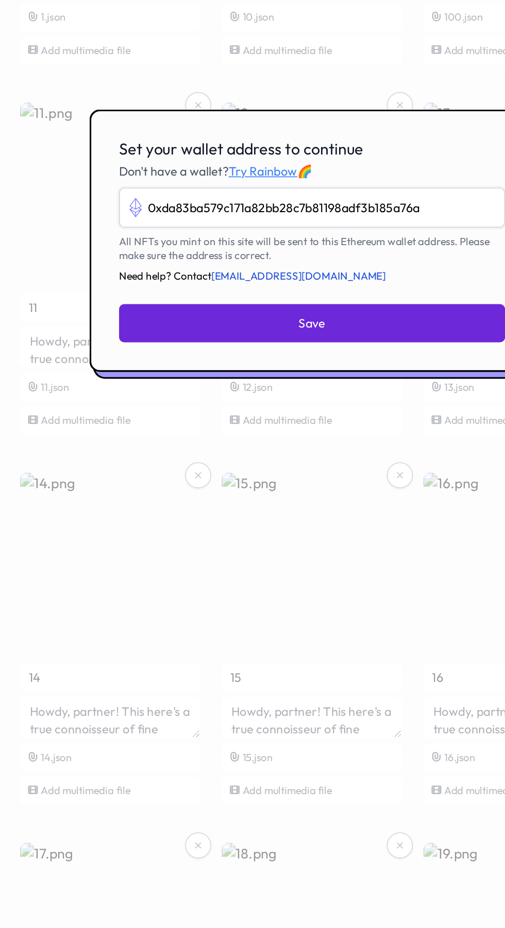
type input "0xda83ba579c171a82bb28c7b81198adf3b185a76a"
click at [328, 489] on span "Need help? Contact support@niftymints.art" at bounding box center [252, 485] width 229 height 8
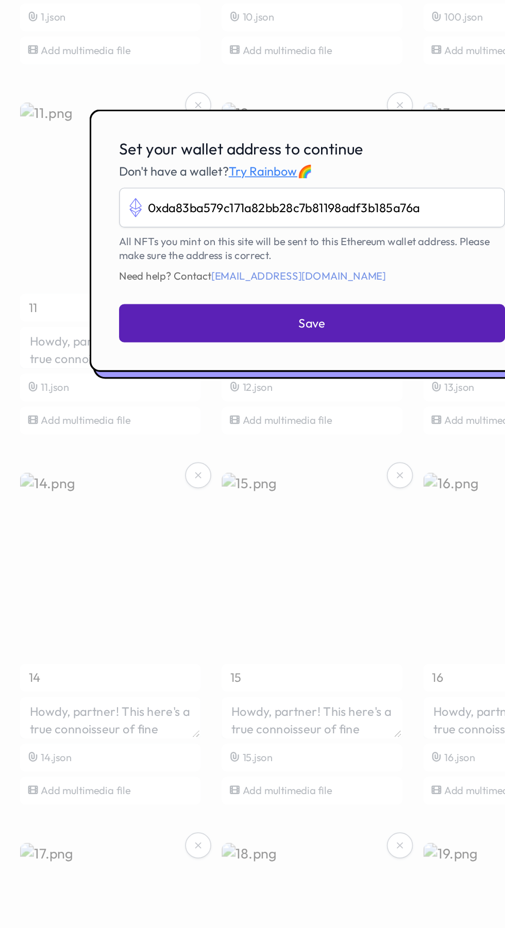
click at [294, 524] on button "Save" at bounding box center [252, 513] width 229 height 23
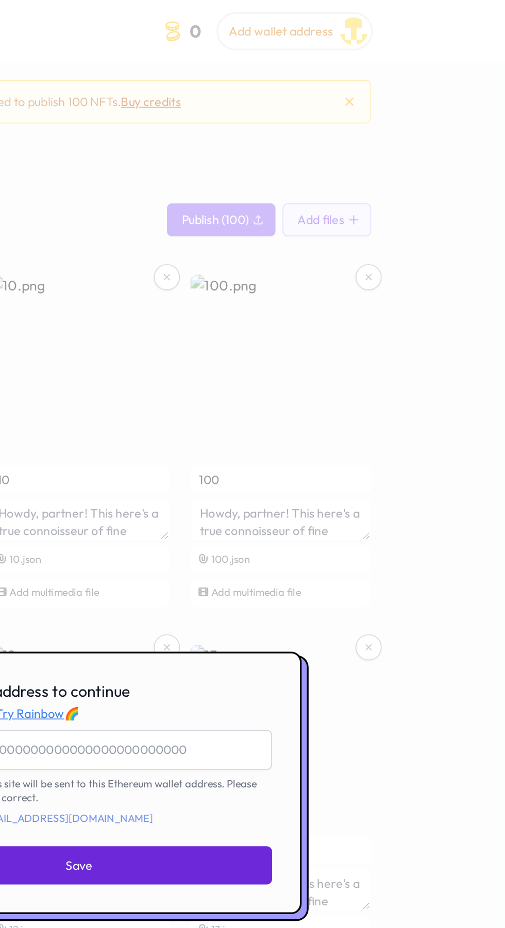
click at [310, 88] on div at bounding box center [252, 464] width 505 height 928
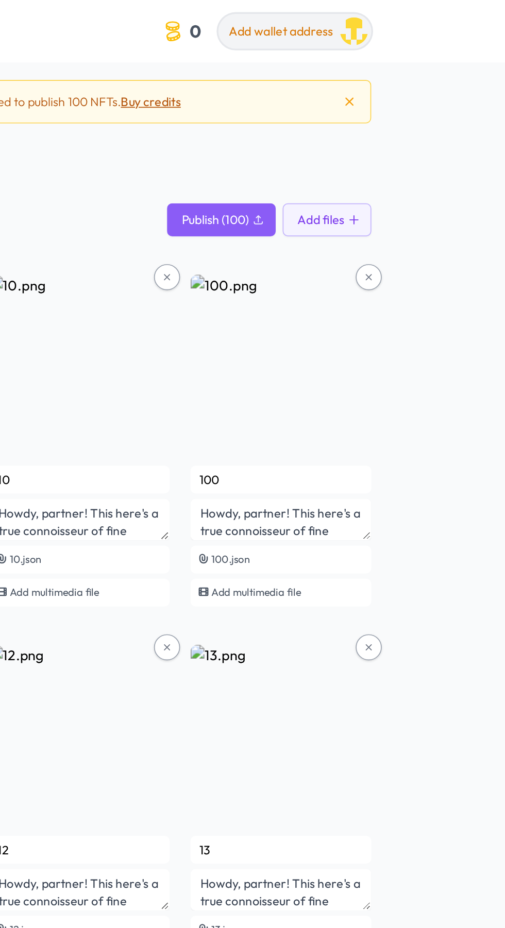
click at [361, 16] on span "Add wallet address" at bounding box center [372, 18] width 62 height 9
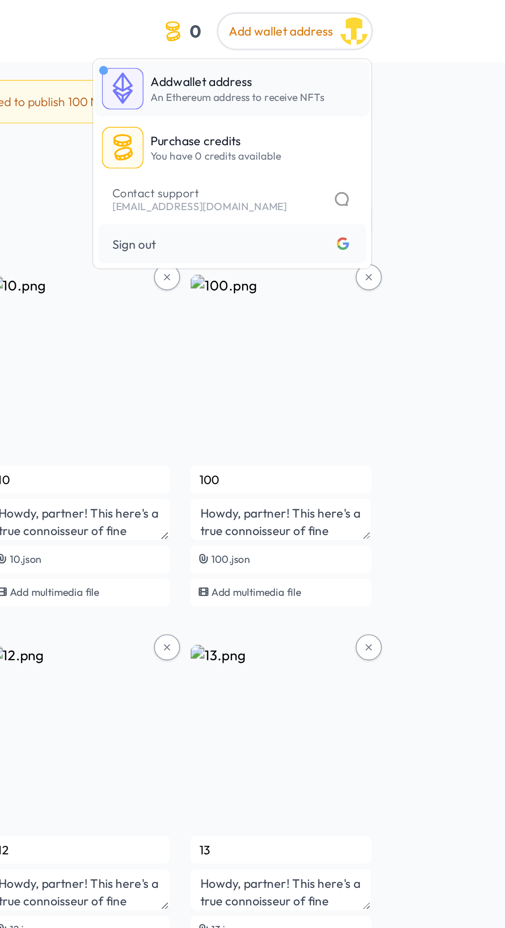
click at [295, 54] on span "An Ethereum address to receive NFTs" at bounding box center [346, 58] width 103 height 8
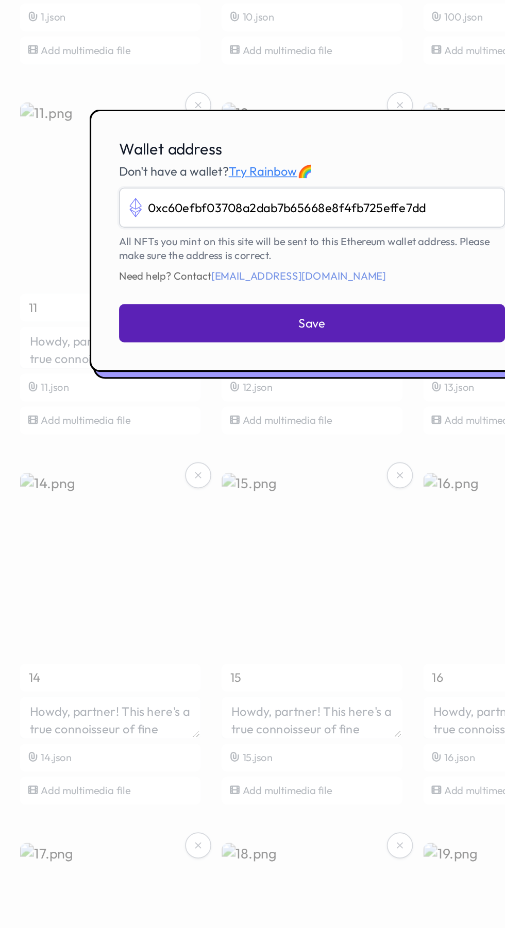
type input "0xc60efbf03708a2dab7b65668e8f4fb725effe7dd"
click at [208, 524] on button "Save" at bounding box center [252, 513] width 229 height 23
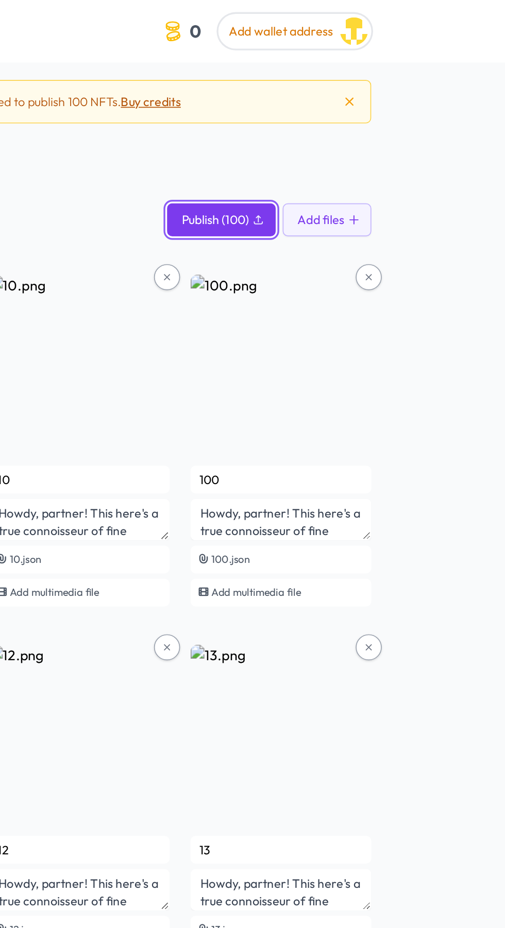
click at [326, 129] on span "Publish (100)" at bounding box center [333, 130] width 40 height 10
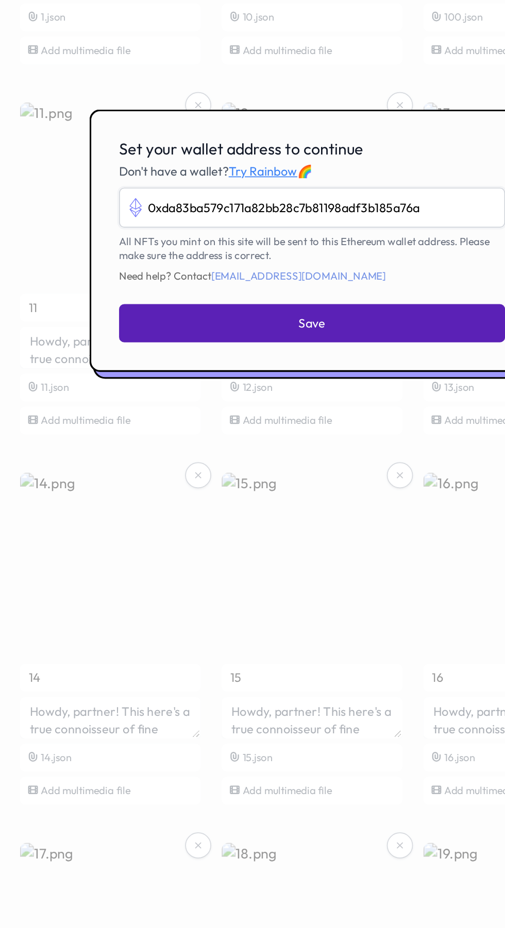
type input "0xda83ba579c171a82bb28c7b81198adf3b185a76a"
click at [295, 524] on button "Save" at bounding box center [252, 513] width 229 height 23
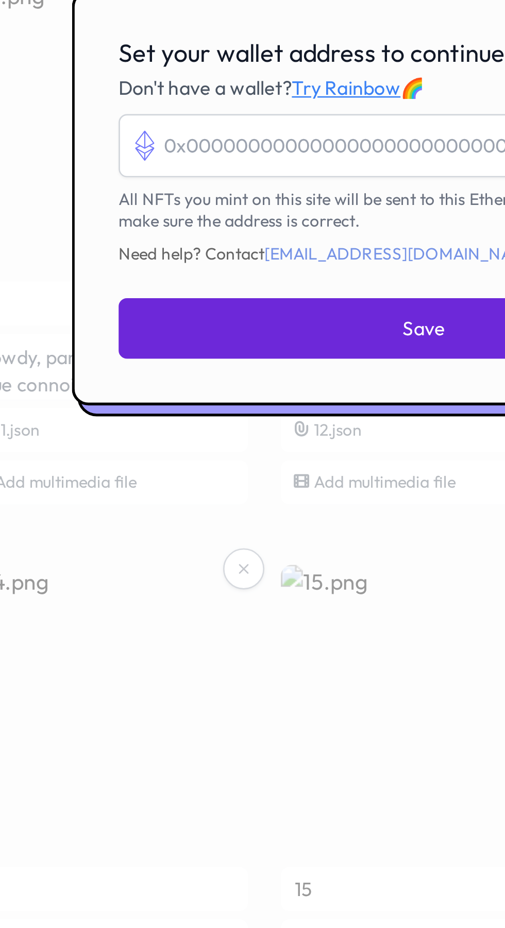
click at [173, 456] on input "Set your wallet address to continue" at bounding box center [252, 445] width 229 height 24
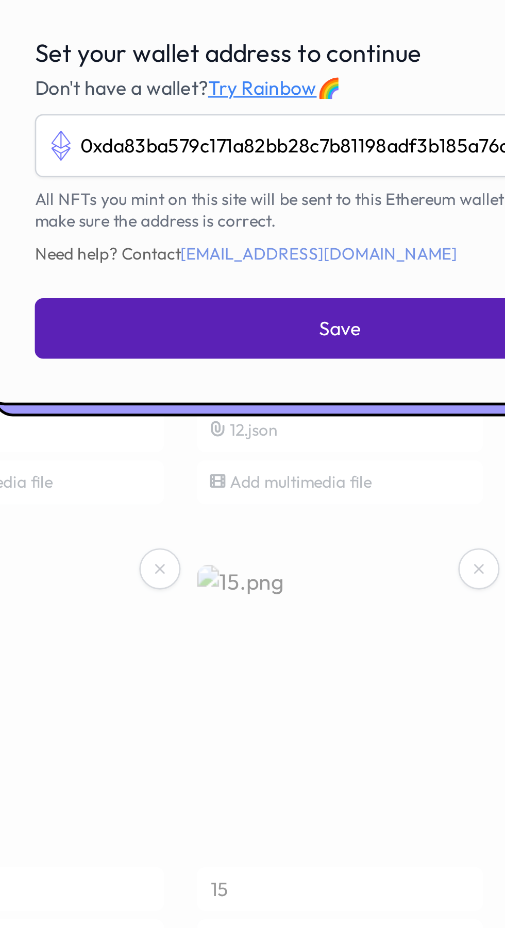
type input "0xda83ba579c171a82bb28c7b81198adf3b185a76a"
click at [193, 524] on button "Save" at bounding box center [252, 513] width 229 height 23
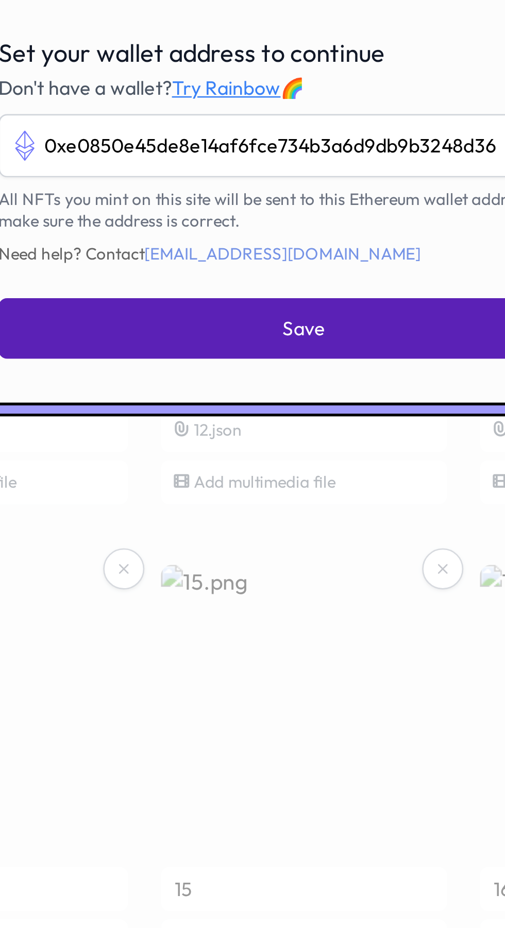
type input "0xe0850e45de8e14af6fce734b3a6d9db9b3248d36"
click at [280, 524] on button "Save" at bounding box center [252, 513] width 229 height 23
type input "0xc60efbf03708a2dab7b65668e8f4fb725effe7dd"
click at [201, 524] on button "Save" at bounding box center [252, 513] width 229 height 23
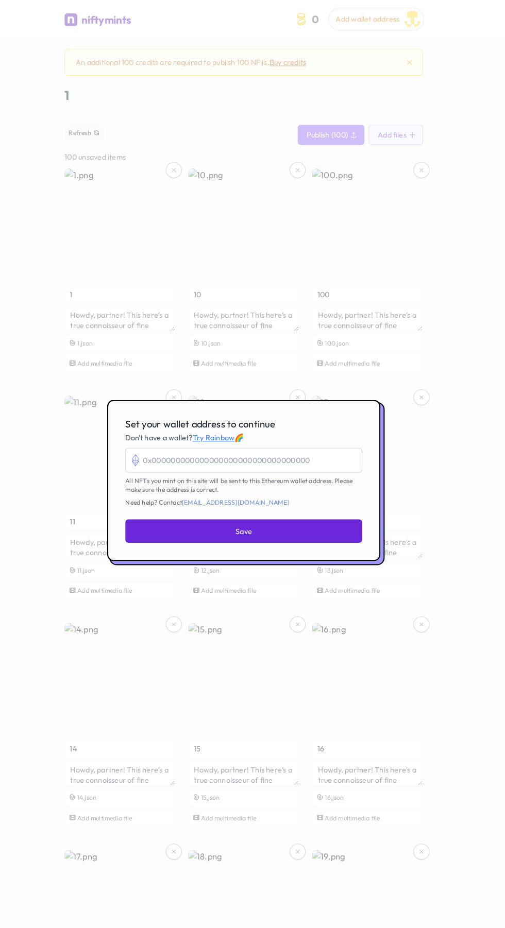
click at [454, 93] on div at bounding box center [252, 464] width 505 height 928
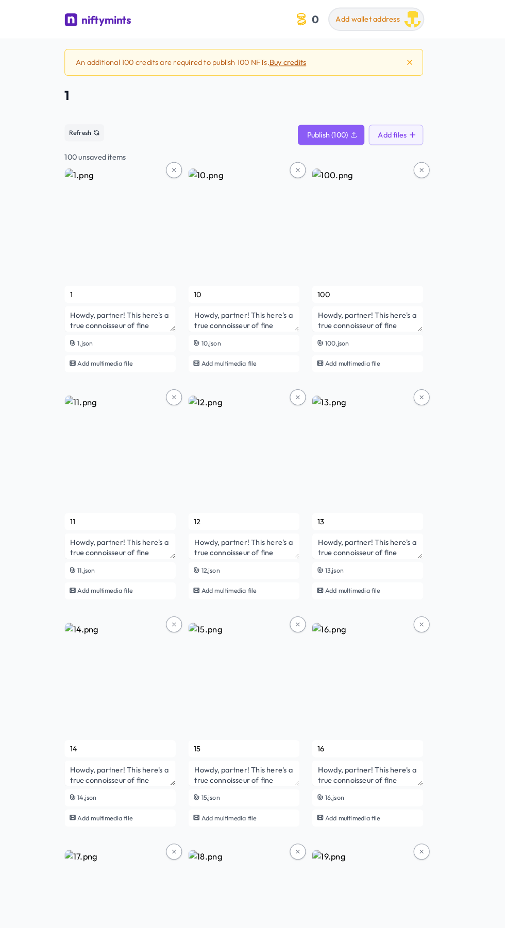
click at [350, 26] on div "Add wallet address" at bounding box center [372, 19] width 62 height 13
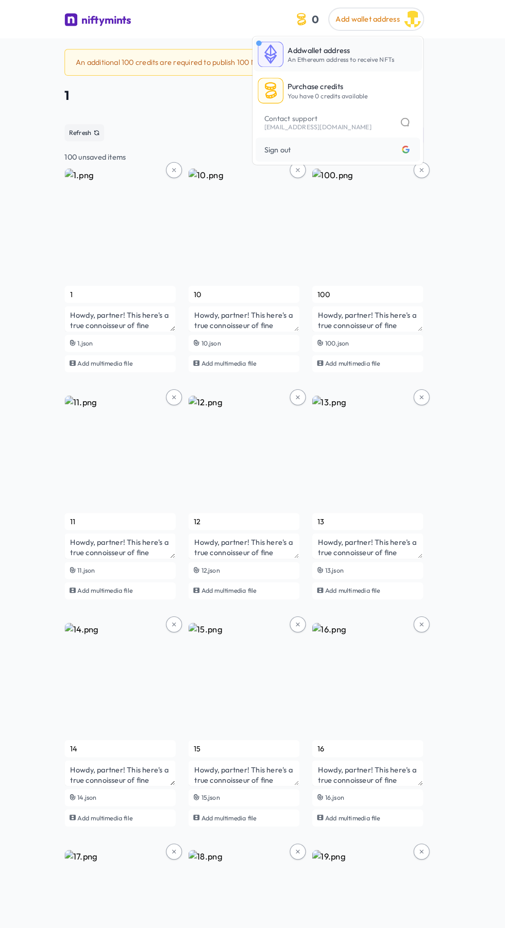
click at [285, 62] on img at bounding box center [278, 52] width 25 height 25
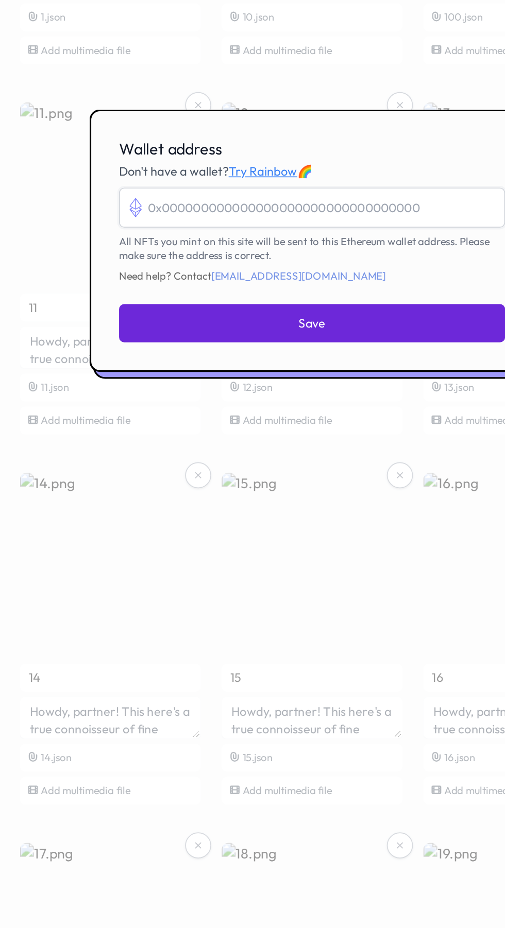
click at [180, 456] on input "Wallet address" at bounding box center [252, 445] width 229 height 24
click at [217, 428] on link "Try Rainbow" at bounding box center [223, 422] width 41 height 9
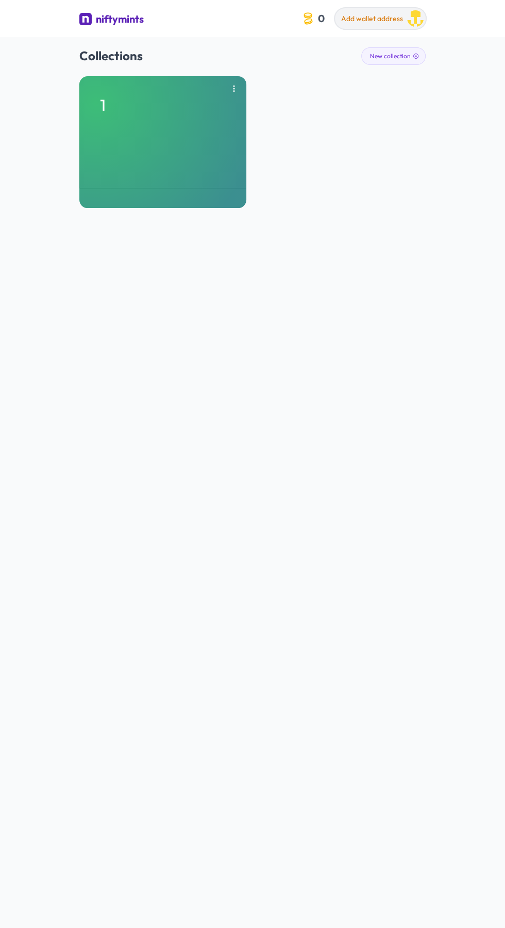
click at [405, 15] on button "Add wallet address" at bounding box center [380, 18] width 91 height 21
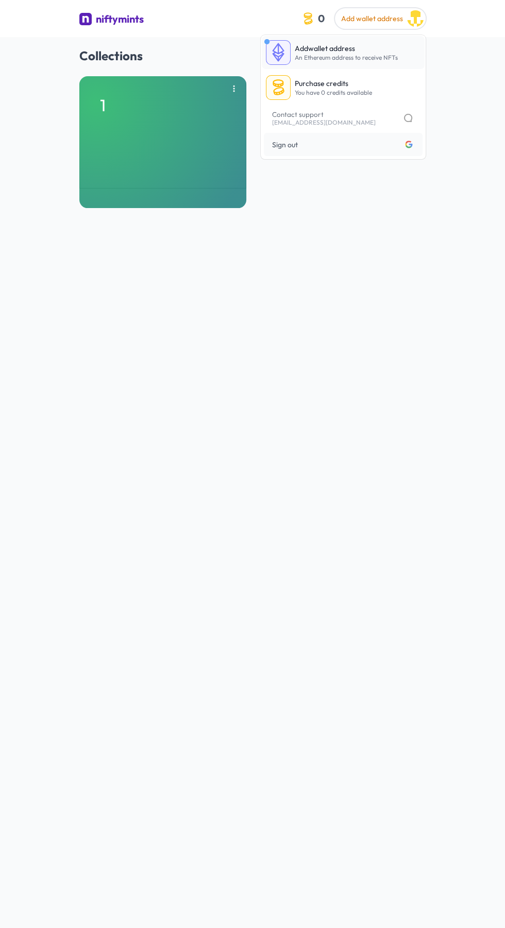
click at [367, 57] on span "An Ethereum address to receive NFTs" at bounding box center [346, 58] width 103 height 8
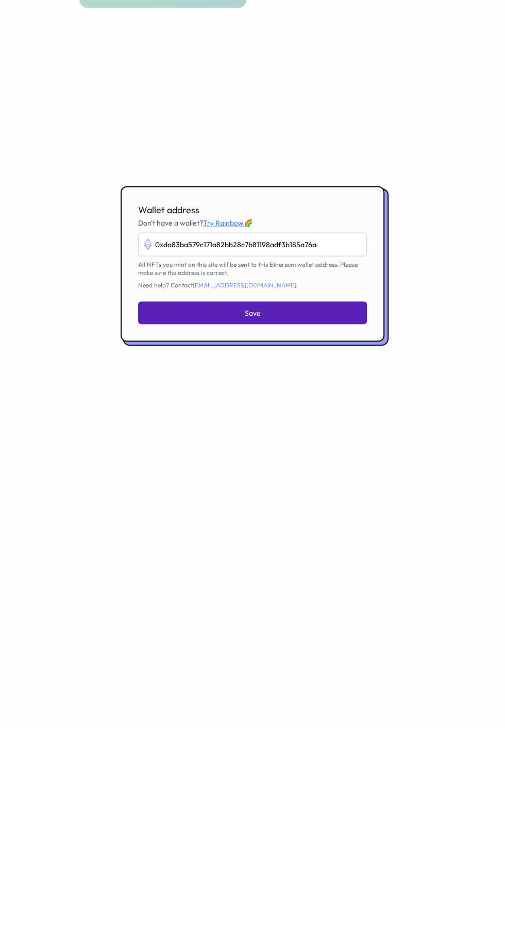
type input "0xda83ba579c171a82bb28c7b81198adf3b185a76a"
click at [216, 524] on button "Save" at bounding box center [252, 513] width 229 height 23
